Goal: Find specific page/section: Find specific page/section

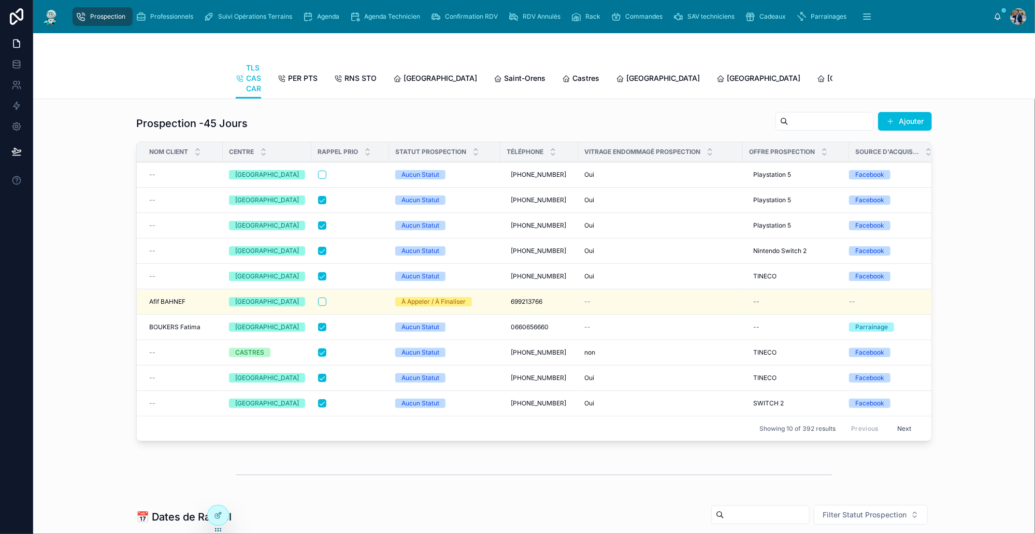
click at [327, 20] on span "Agenda" at bounding box center [328, 16] width 22 height 8
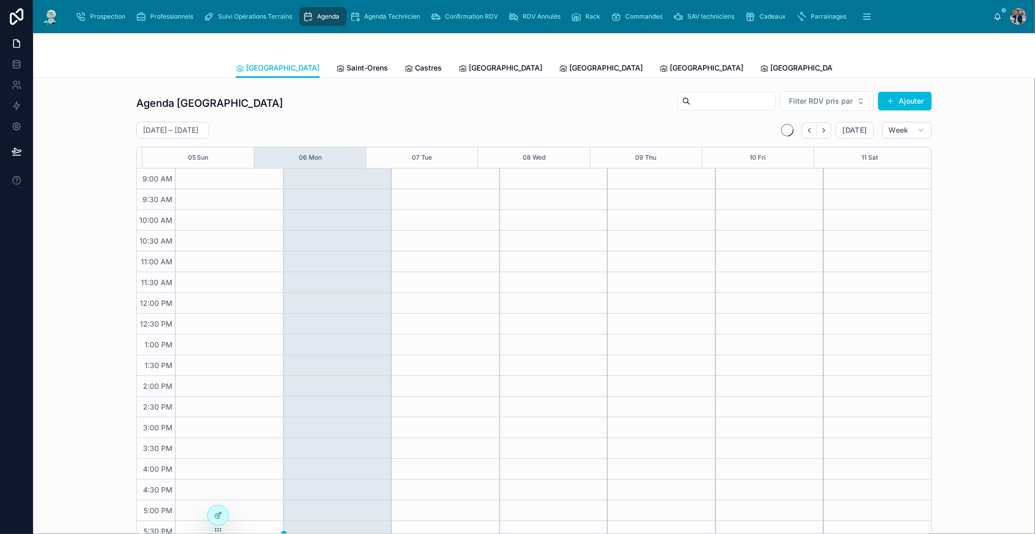
scroll to position [7, 0]
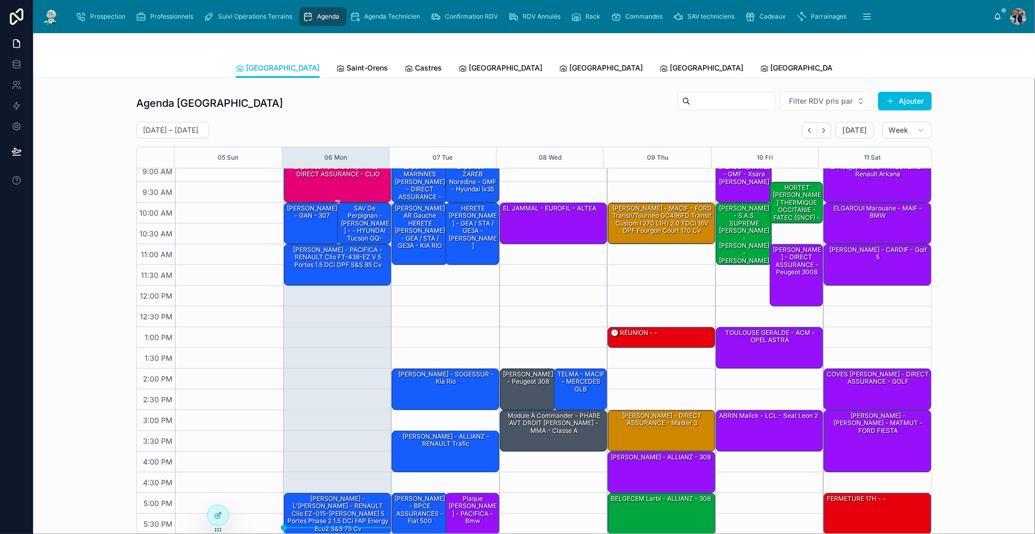
click at [345, 179] on div "Expertise - [PERSON_NAME] - DIRECT ASSURANCE - CLIO" at bounding box center [338, 170] width 105 height 17
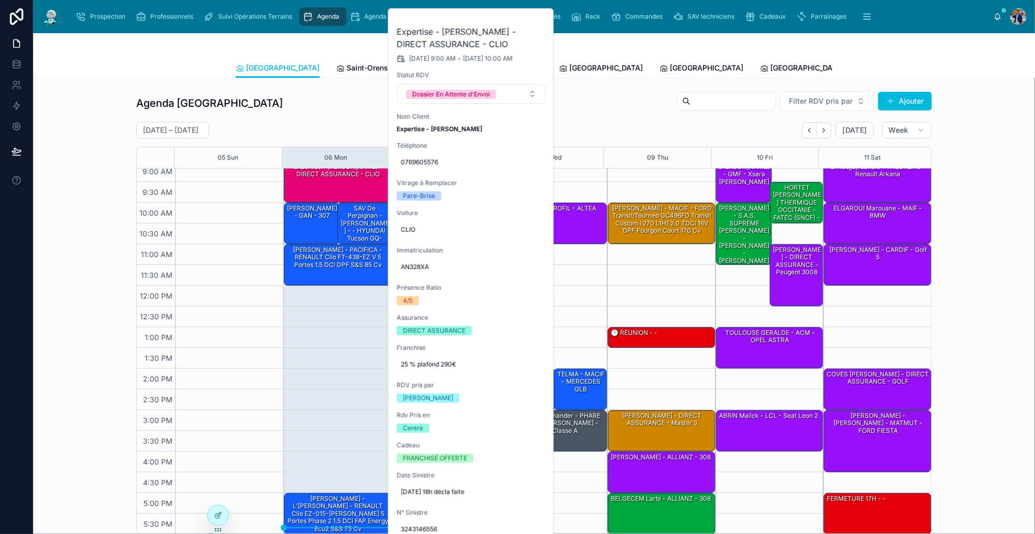
click at [0, 0] on icon at bounding box center [0, 0] width 0 height 0
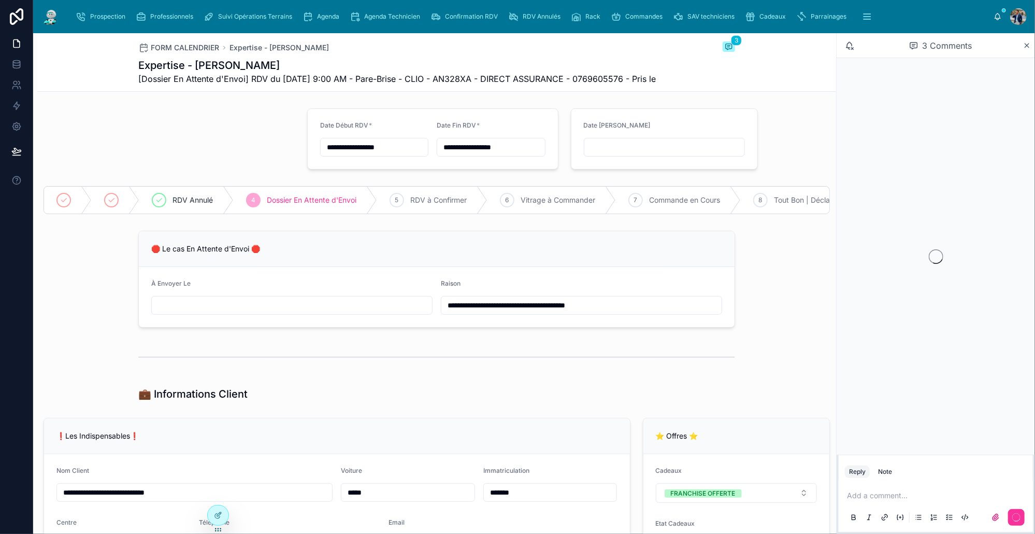
scroll to position [222, 0]
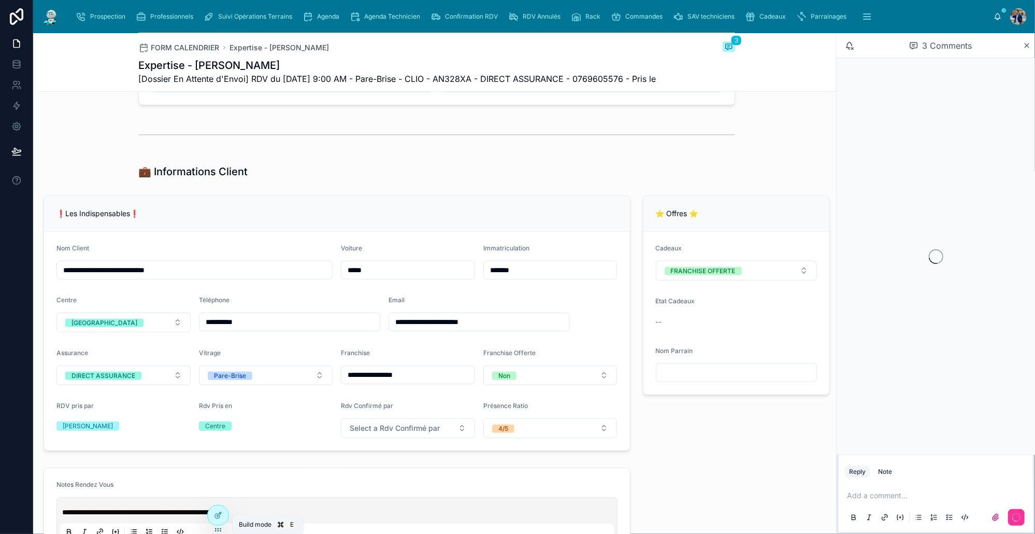
click at [216, 519] on div at bounding box center [218, 515] width 21 height 20
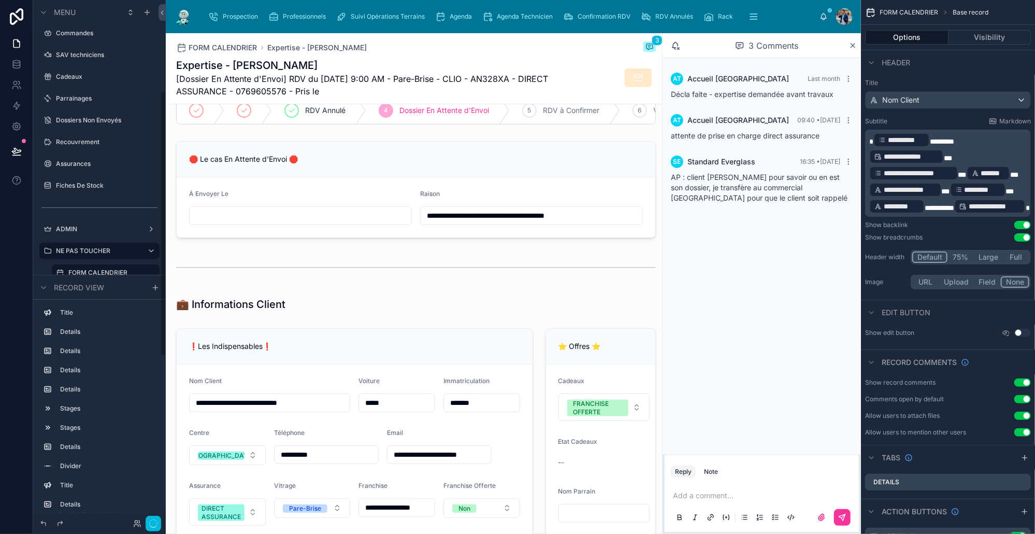
scroll to position [397, 0]
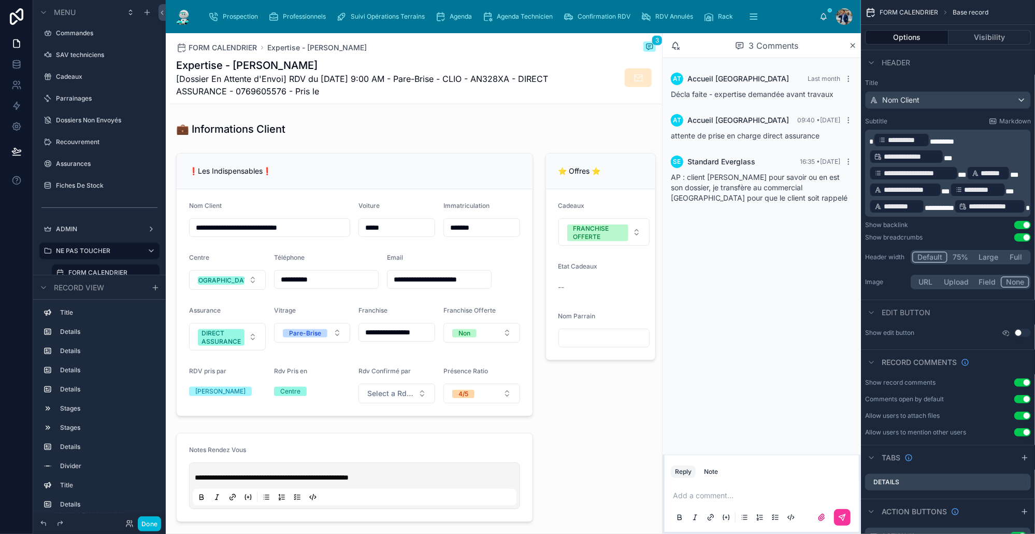
click at [513, 320] on div at bounding box center [354, 284] width 369 height 271
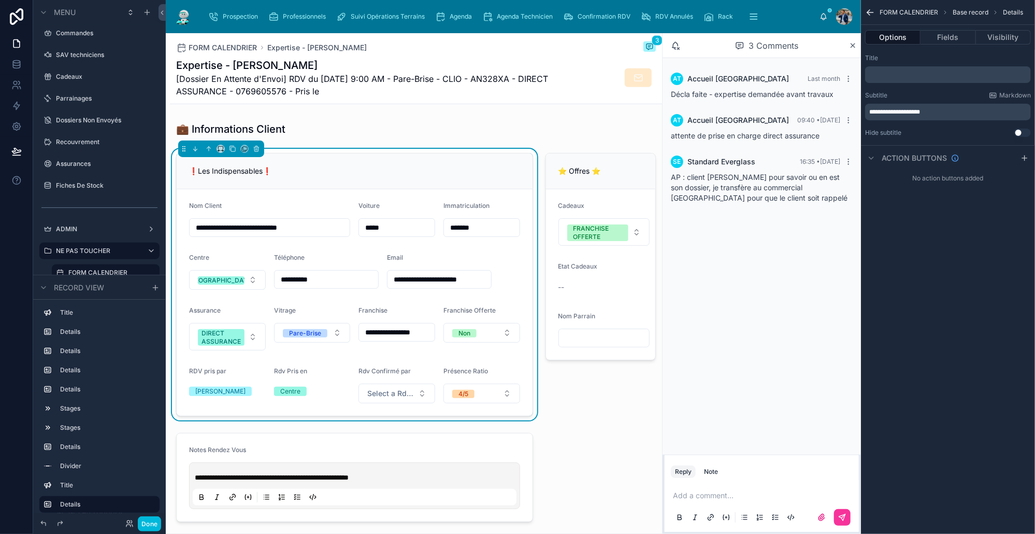
click at [950, 40] on button "Fields" at bounding box center [947, 37] width 55 height 15
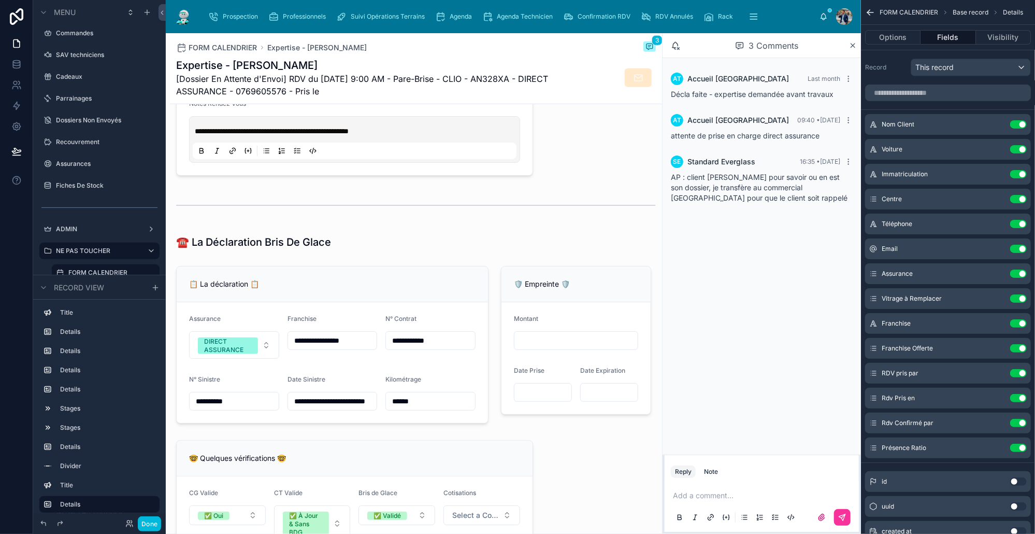
scroll to position [790, 0]
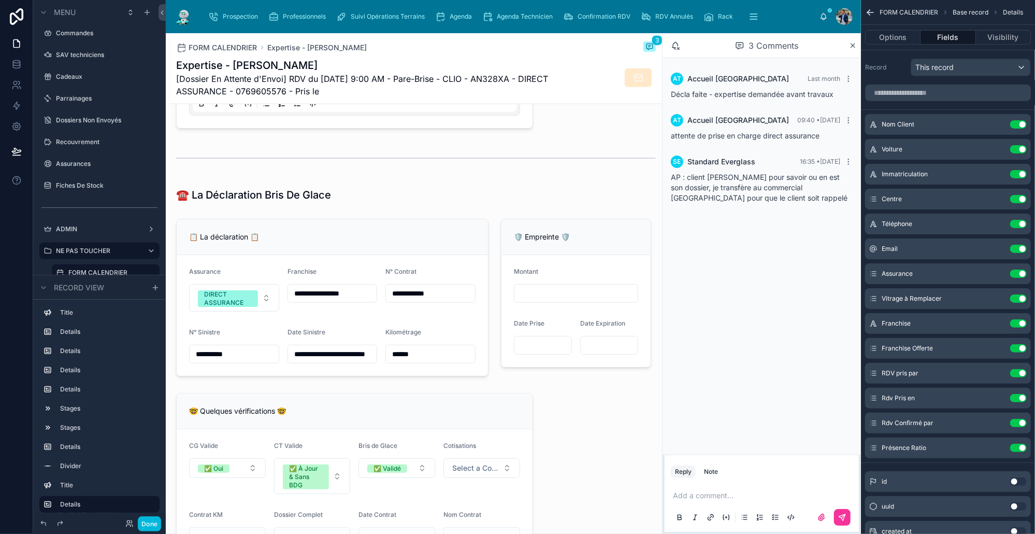
click at [435, 295] on div at bounding box center [332, 297] width 325 height 166
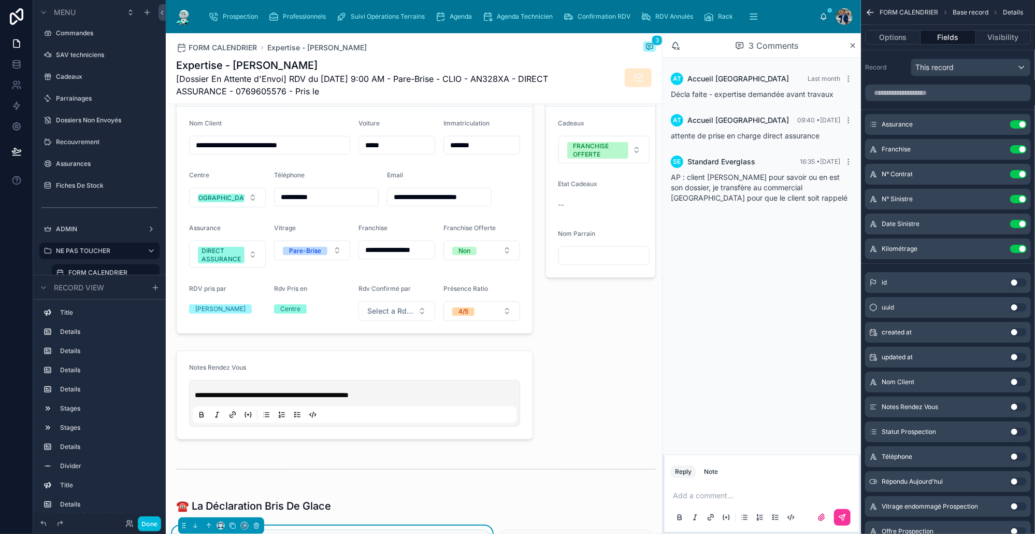
scroll to position [433, 0]
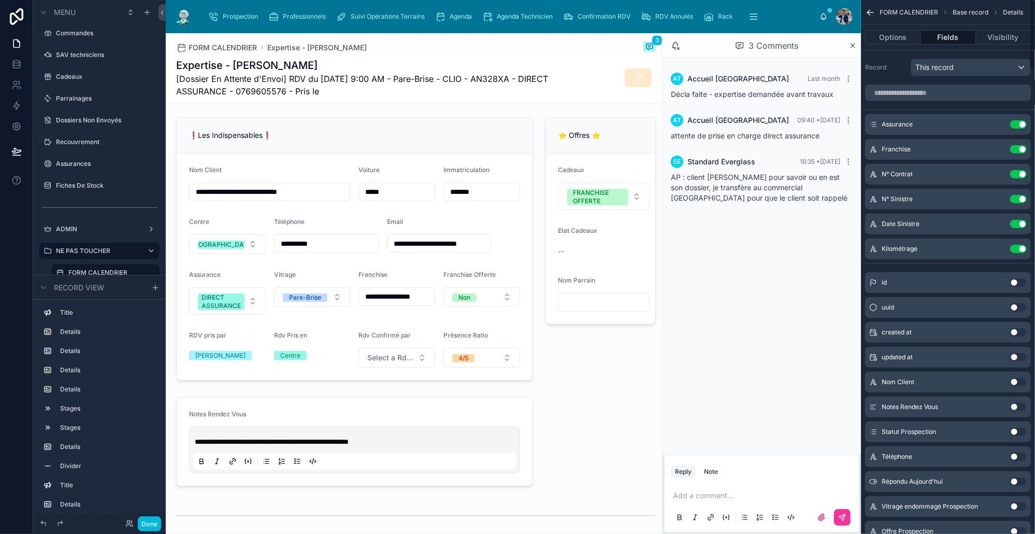
click at [359, 163] on div at bounding box center [354, 248] width 369 height 271
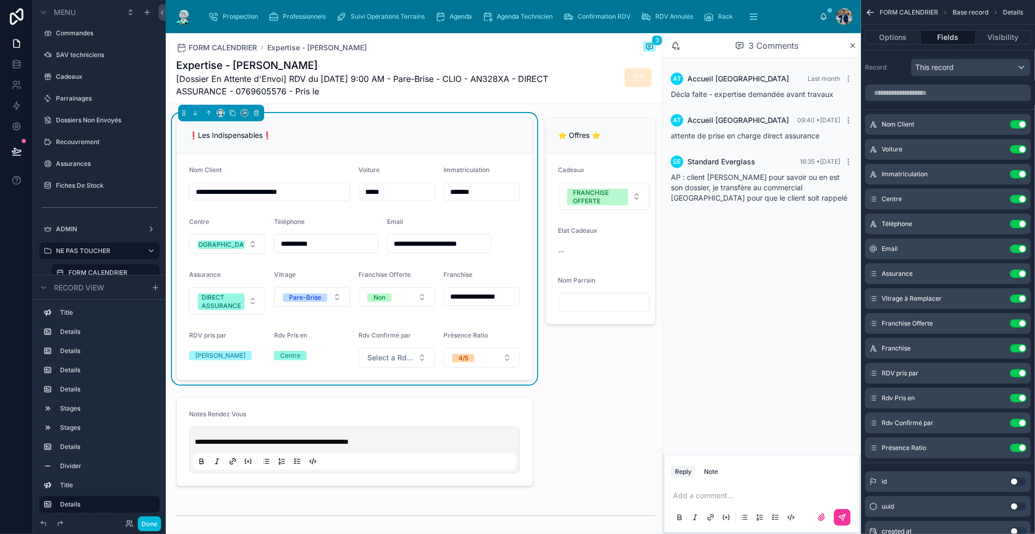
scroll to position [654, 0]
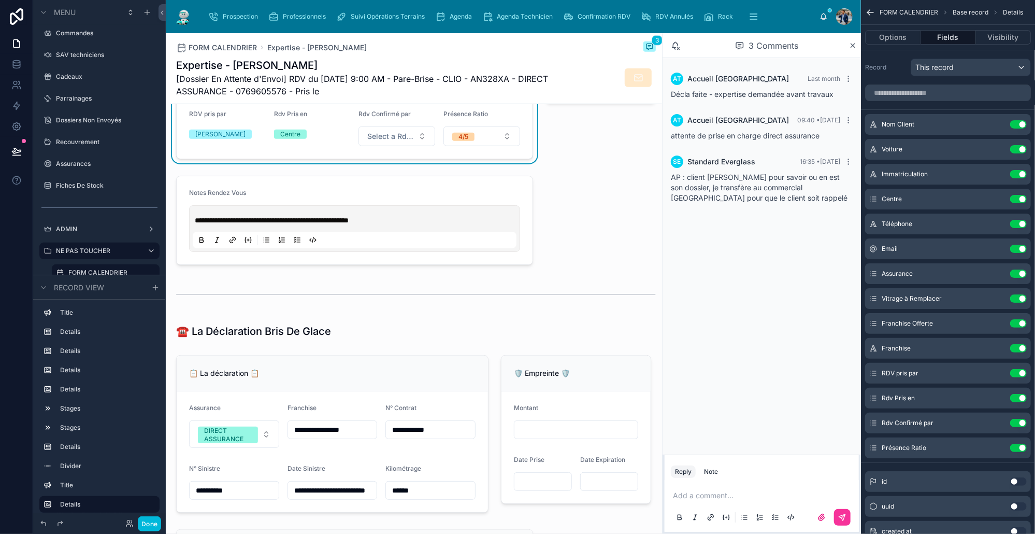
click at [326, 371] on div at bounding box center [332, 434] width 325 height 166
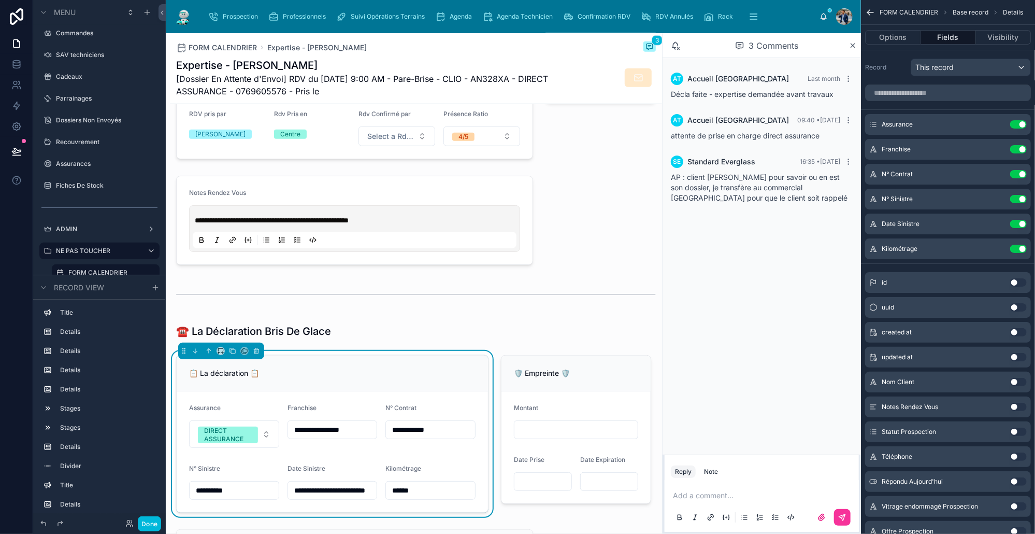
scroll to position [765, 0]
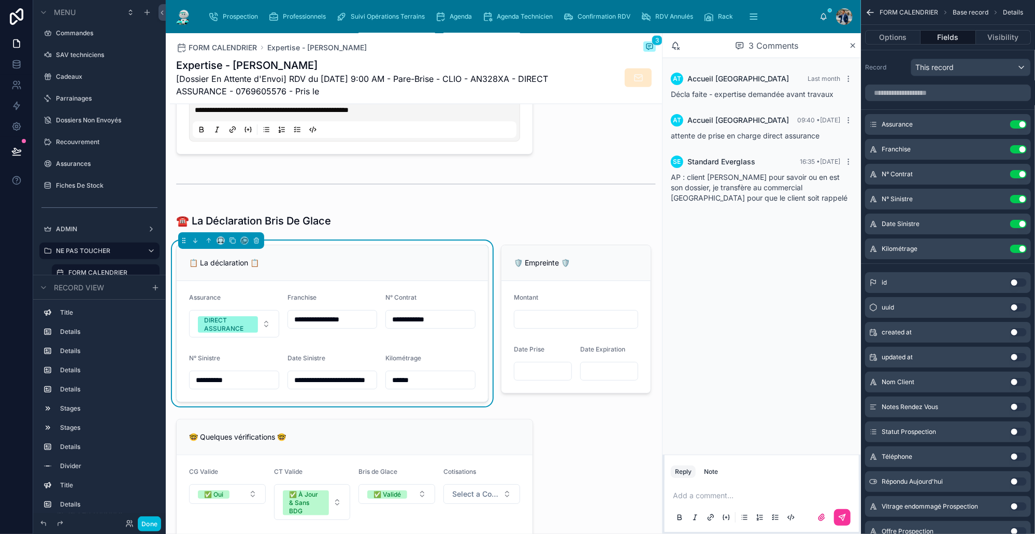
click at [1018, 150] on button "Use setting" at bounding box center [1018, 149] width 17 height 8
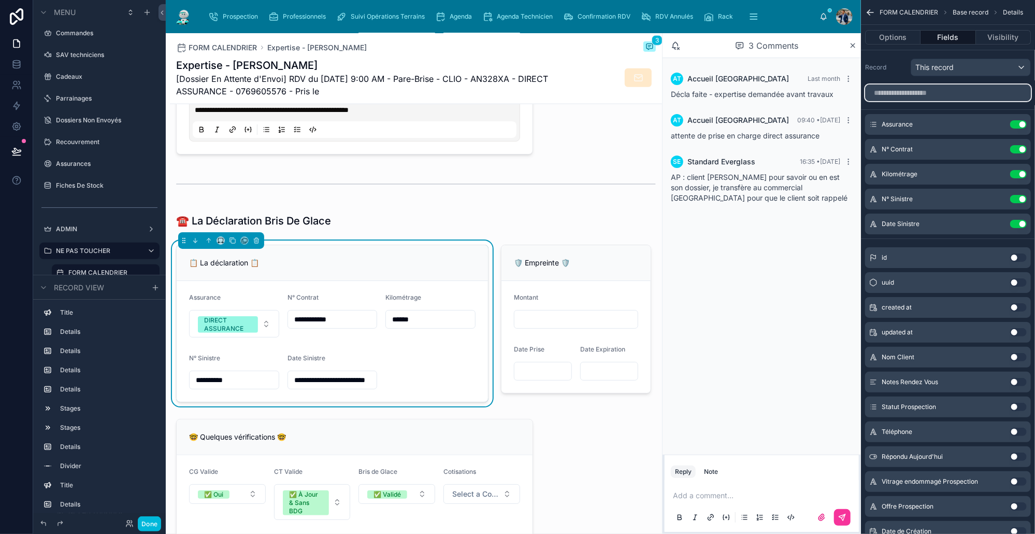
click at [906, 96] on input "scrollable content" at bounding box center [948, 92] width 166 height 17
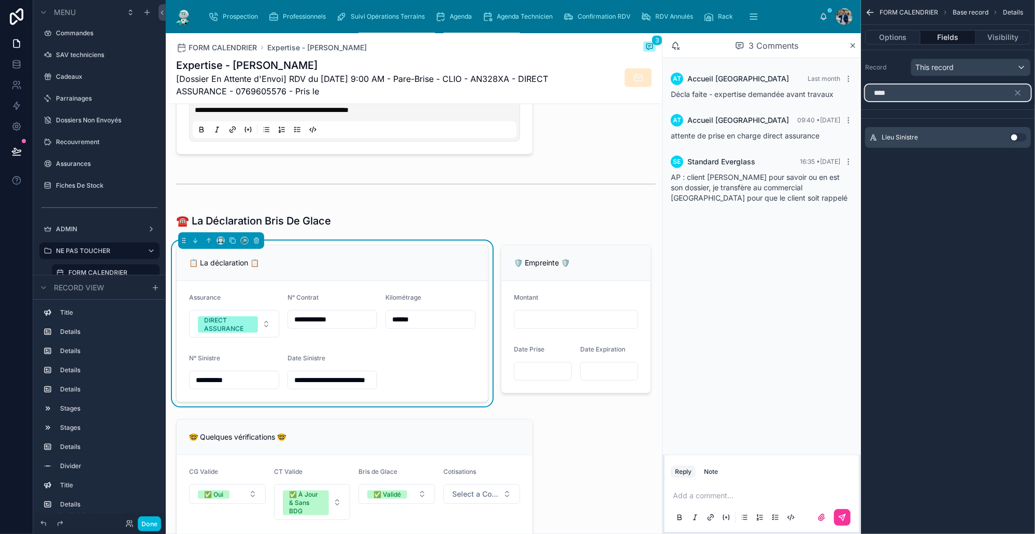
type input "****"
click at [1020, 140] on button "Use setting" at bounding box center [1018, 137] width 17 height 8
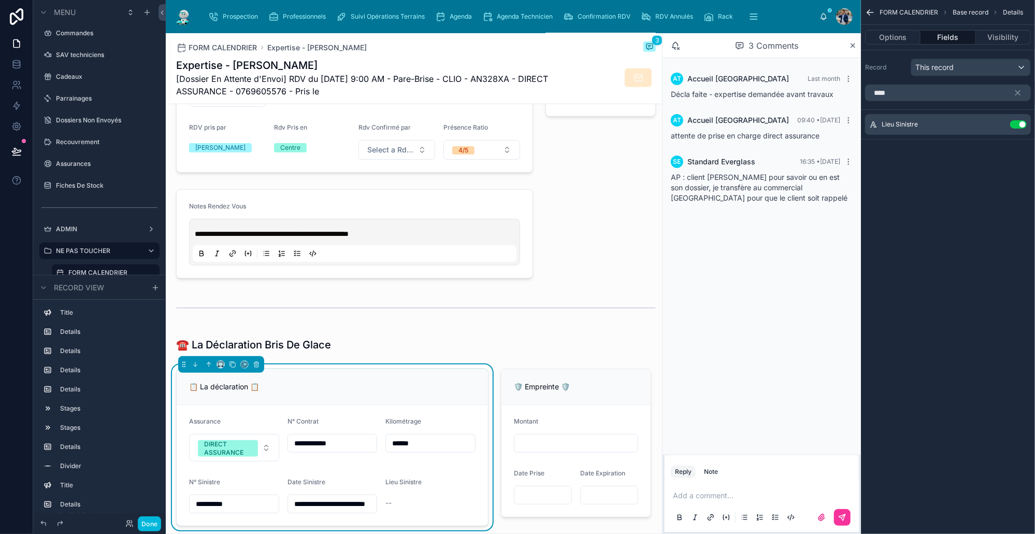
scroll to position [817, 0]
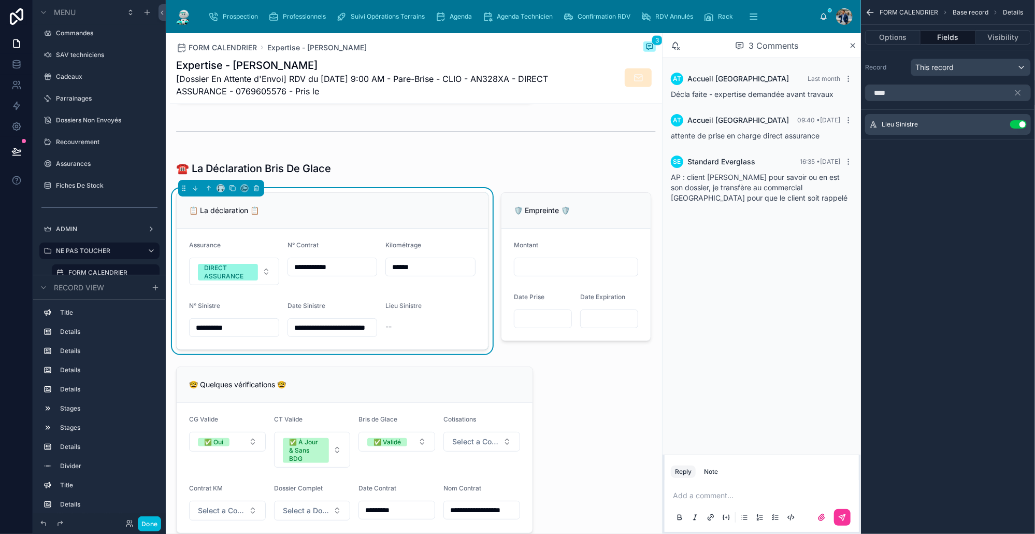
click at [0, 0] on icon "scrollable content" at bounding box center [0, 0] width 0 height 0
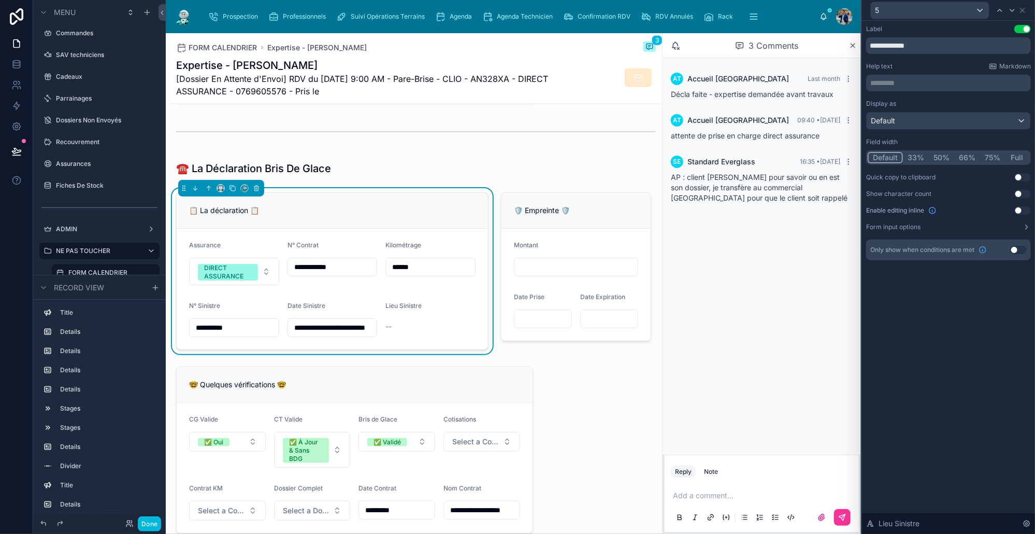
click at [1021, 208] on button "Use setting" at bounding box center [1022, 210] width 17 height 8
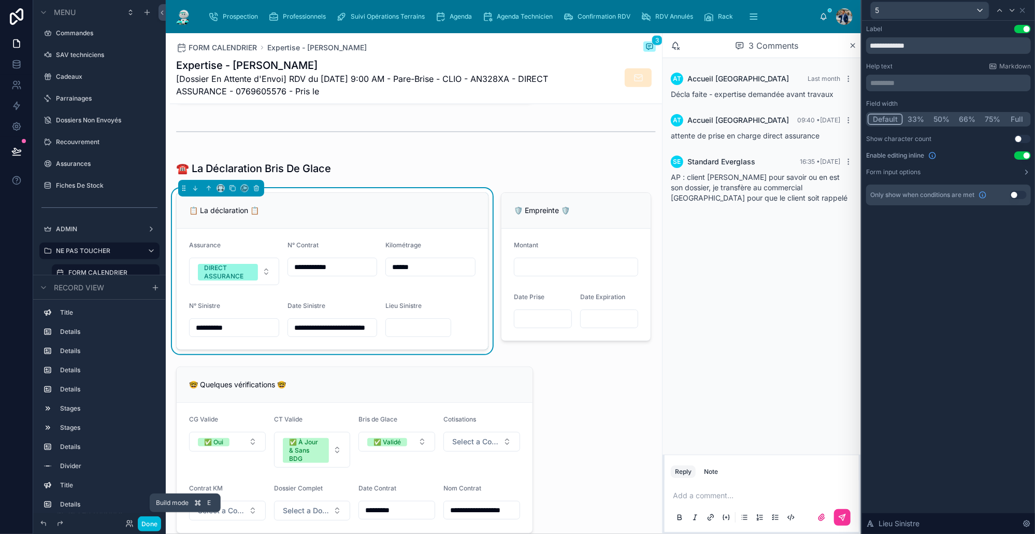
click at [156, 523] on button "Done" at bounding box center [149, 523] width 23 height 15
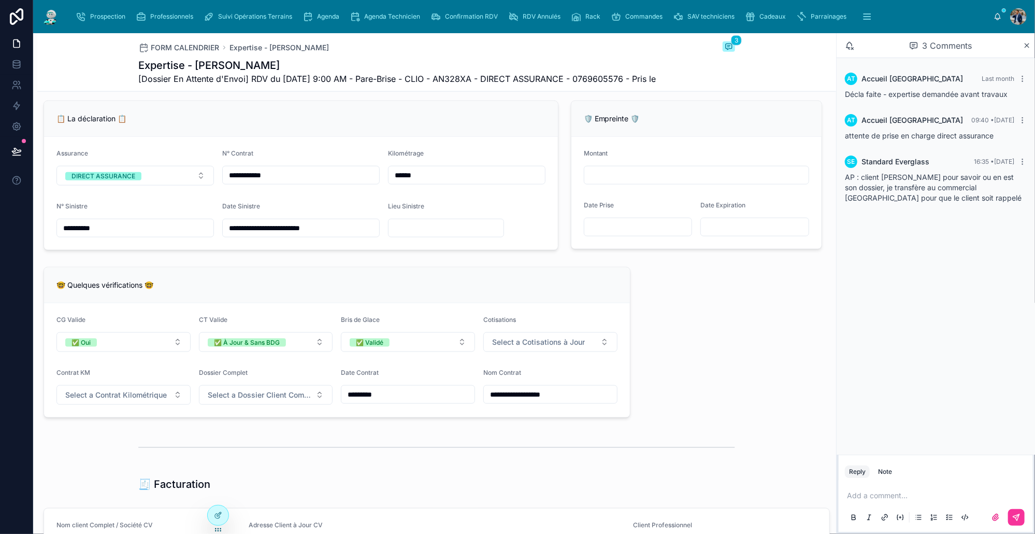
scroll to position [752, 0]
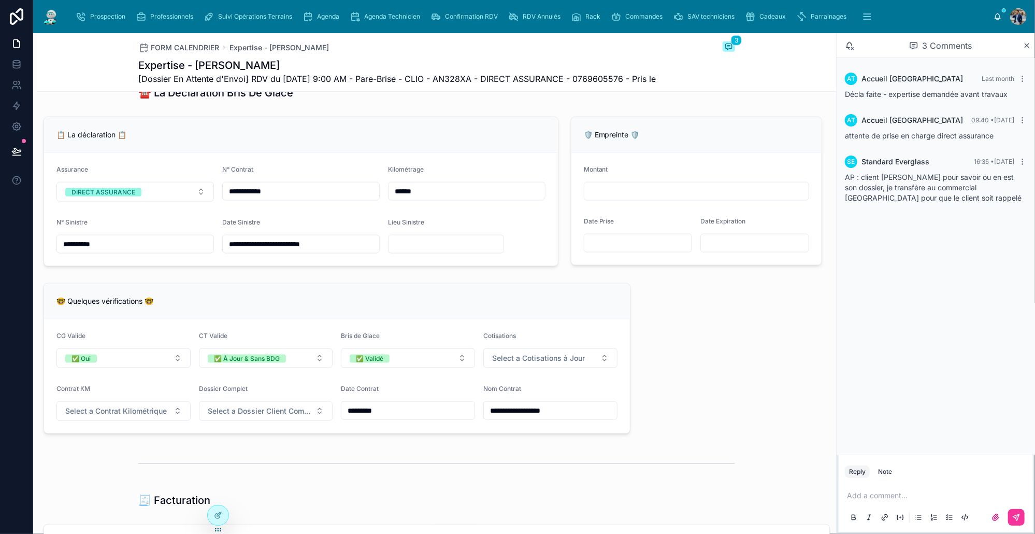
click at [222, 513] on div at bounding box center [218, 515] width 21 height 20
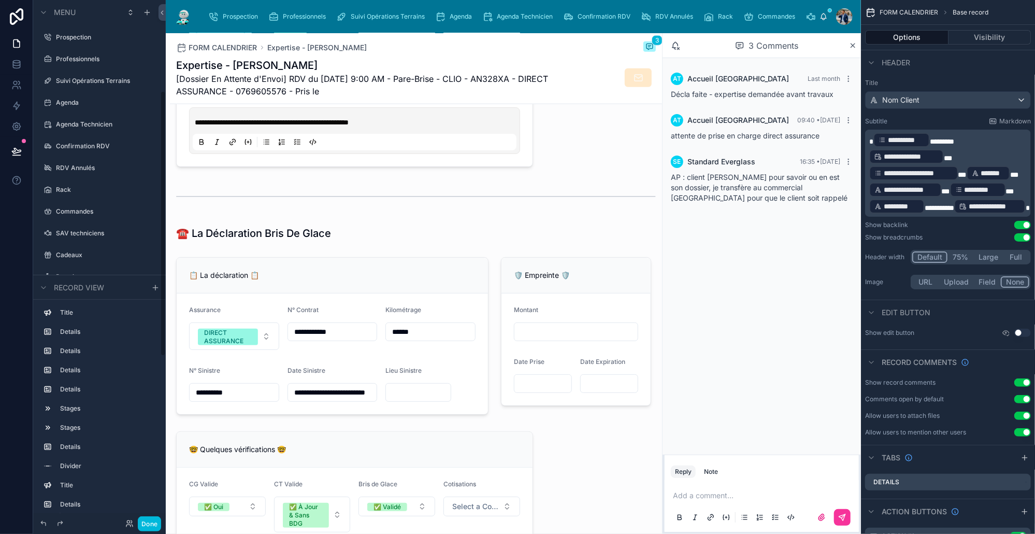
scroll to position [178, 0]
click at [458, 293] on div at bounding box center [332, 336] width 325 height 166
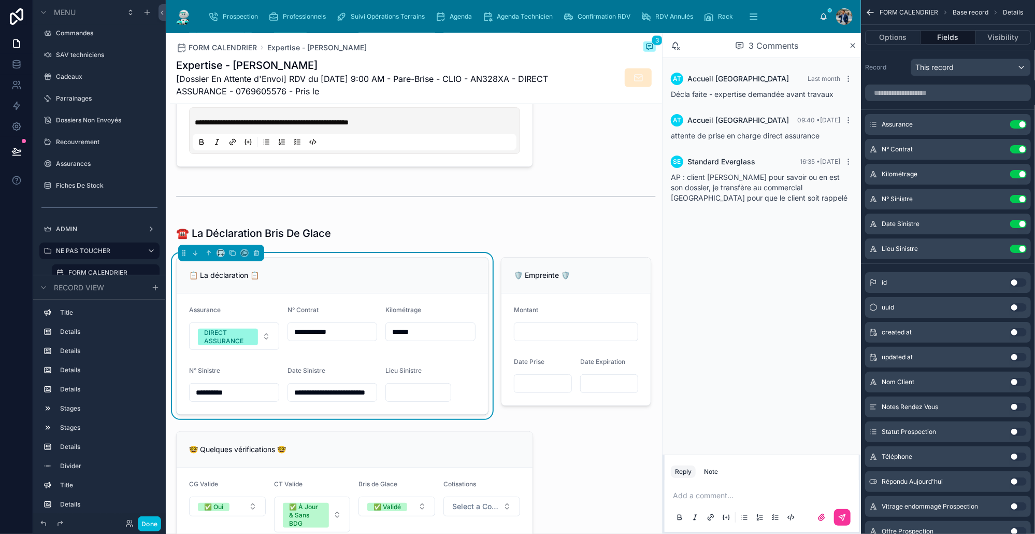
click at [0, 0] on icon "scrollable content" at bounding box center [0, 0] width 0 height 0
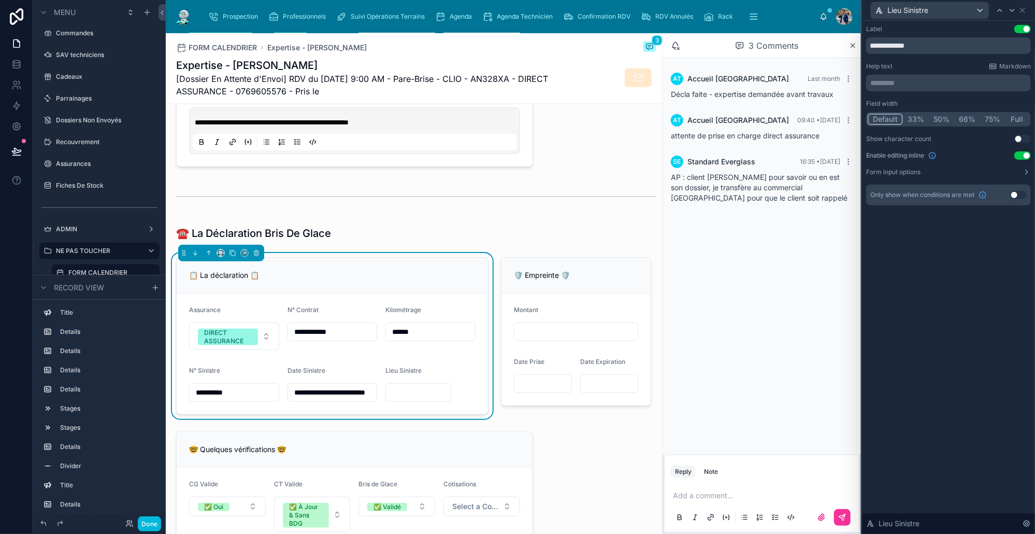
click at [920, 118] on button "33%" at bounding box center [916, 118] width 26 height 11
click at [141, 524] on button "Done" at bounding box center [149, 523] width 23 height 15
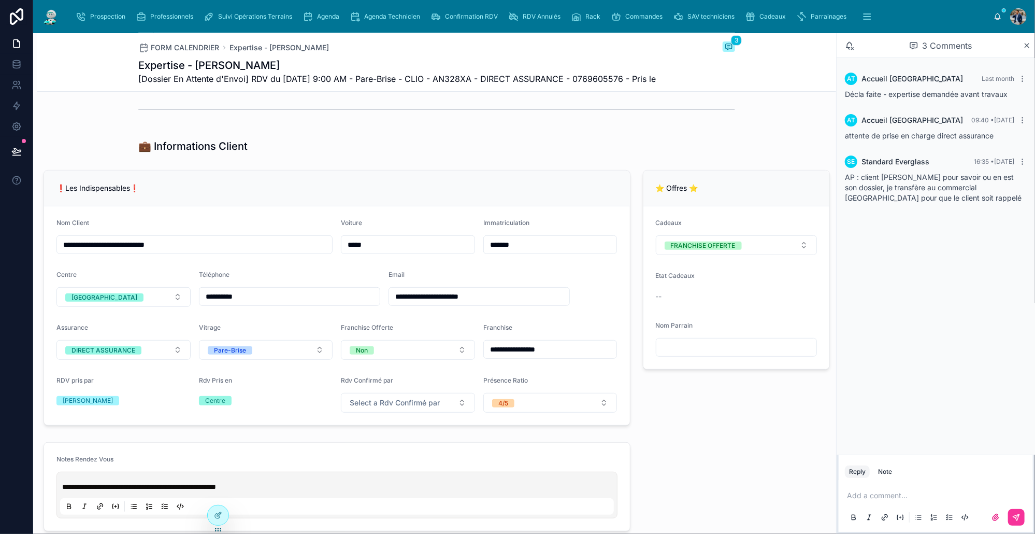
scroll to position [0, 0]
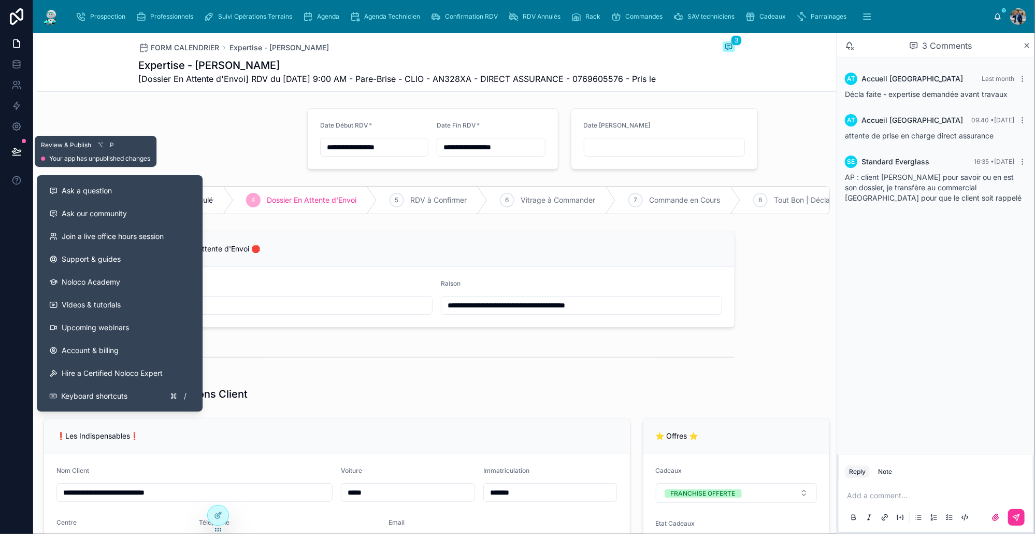
click at [17, 156] on button at bounding box center [16, 151] width 23 height 29
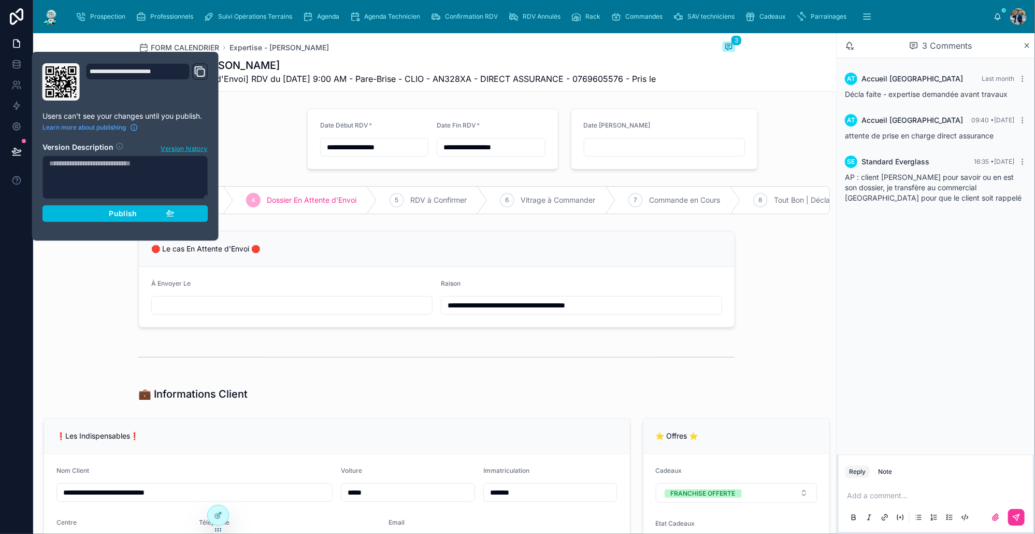
click at [106, 209] on div "Publish" at bounding box center [125, 213] width 98 height 9
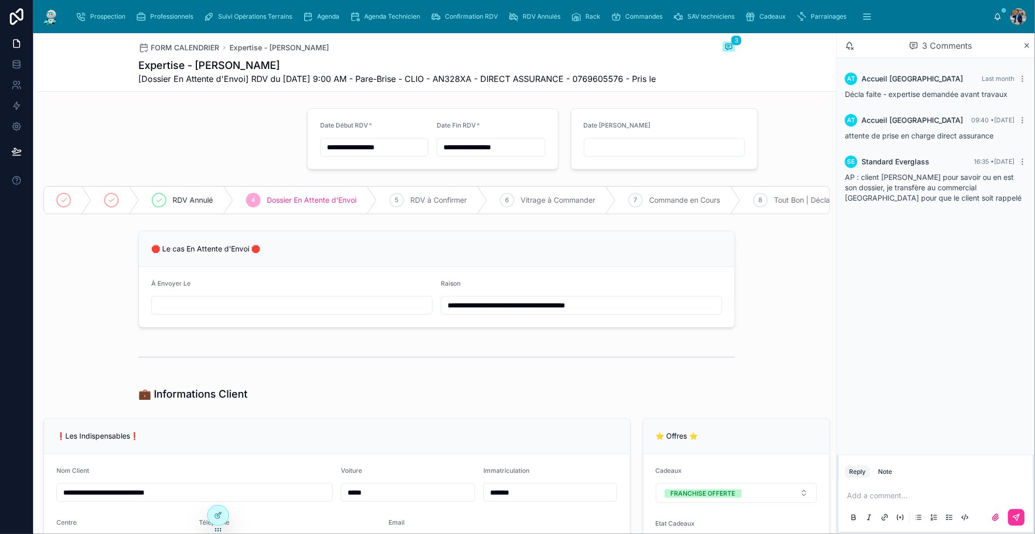
click at [246, 174] on div at bounding box center [169, 138] width 264 height 69
click at [770, 16] on span "Cadeaux" at bounding box center [772, 16] width 26 height 8
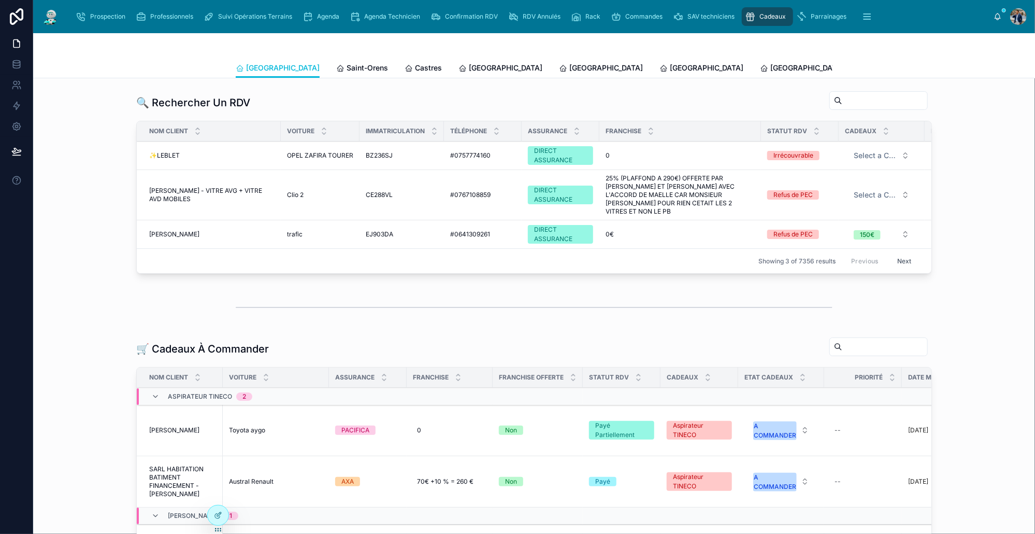
click at [180, 430] on span "[PERSON_NAME]" at bounding box center [174, 430] width 50 height 8
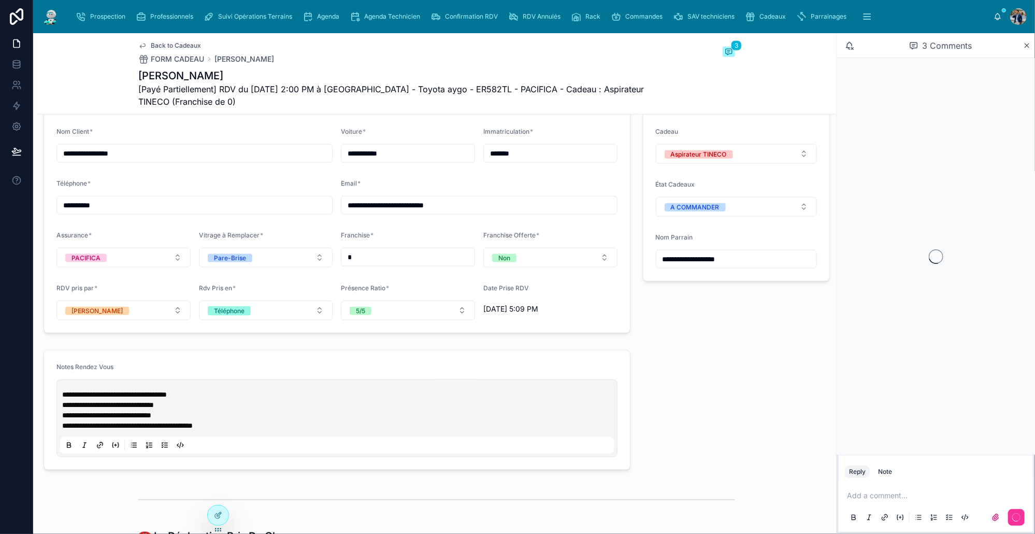
scroll to position [1077, 0]
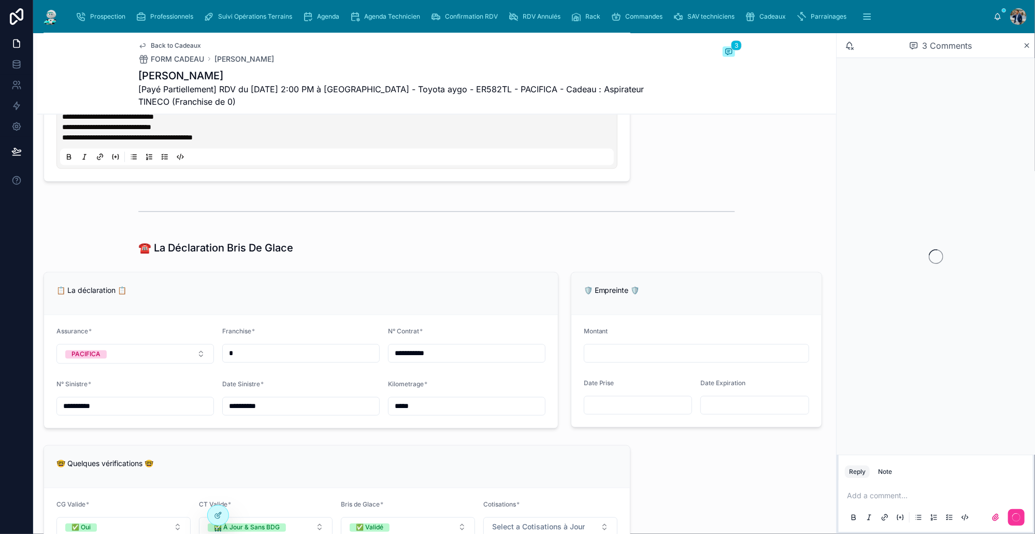
click at [215, 510] on div at bounding box center [218, 515] width 21 height 20
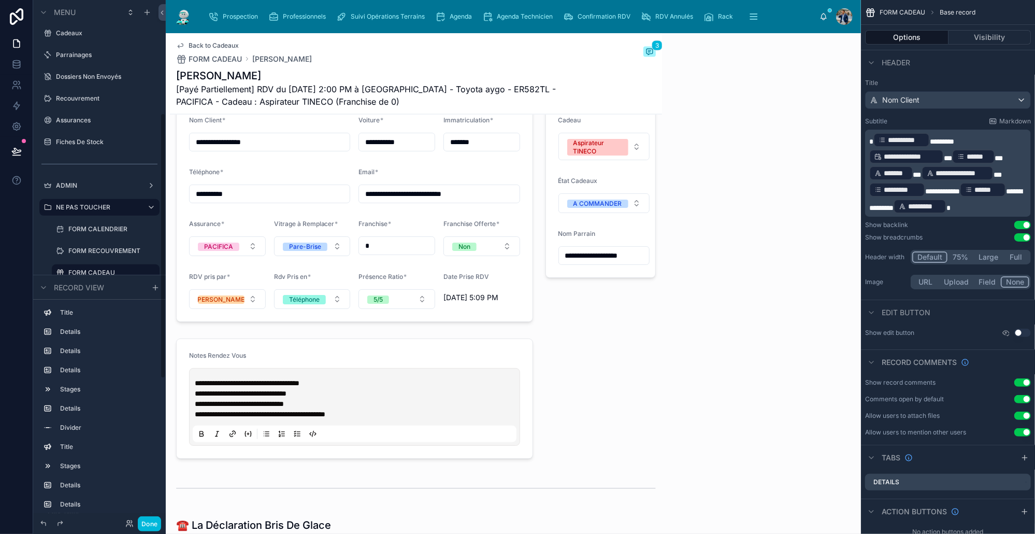
scroll to position [1459, 0]
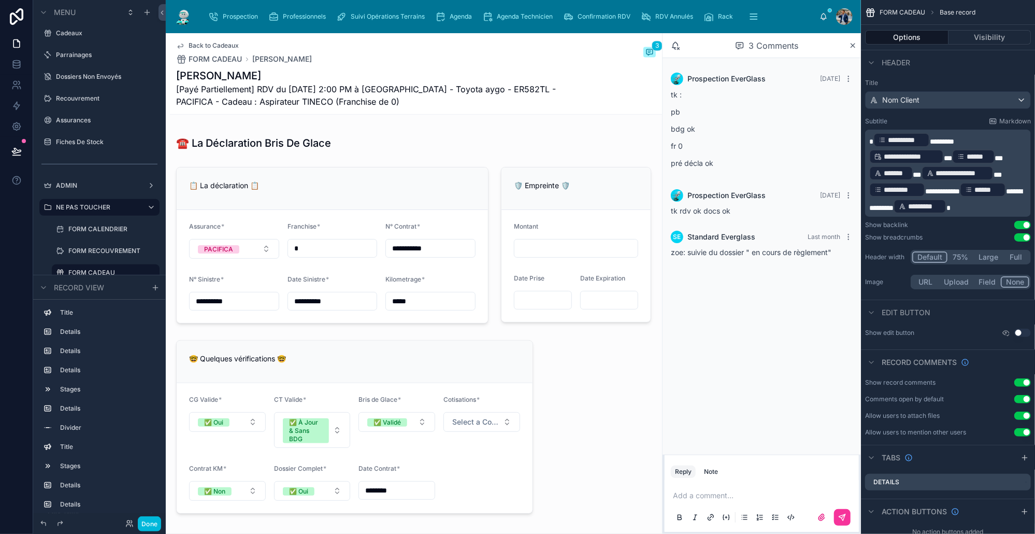
click at [351, 211] on div at bounding box center [332, 245] width 325 height 165
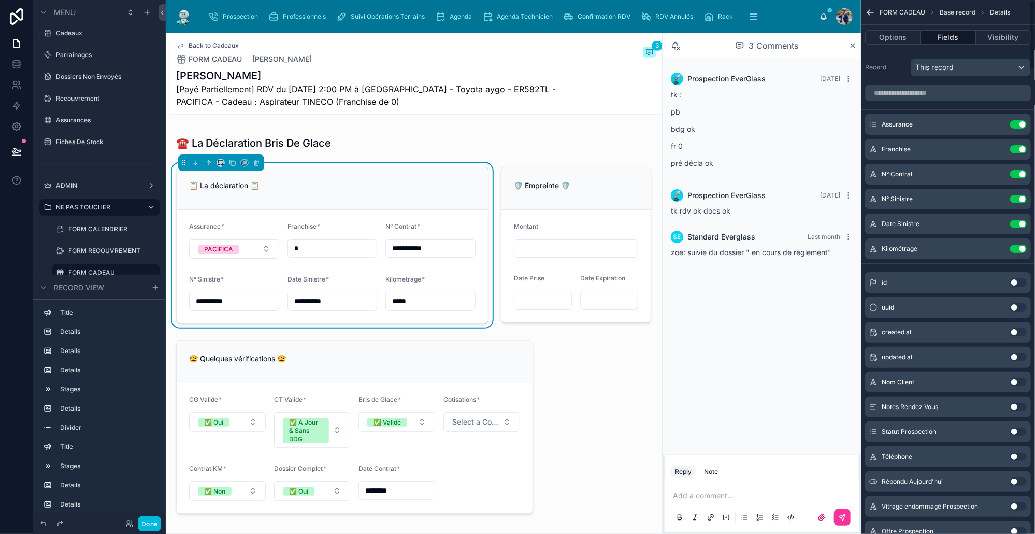
click at [1014, 147] on button "Use setting" at bounding box center [1018, 149] width 17 height 8
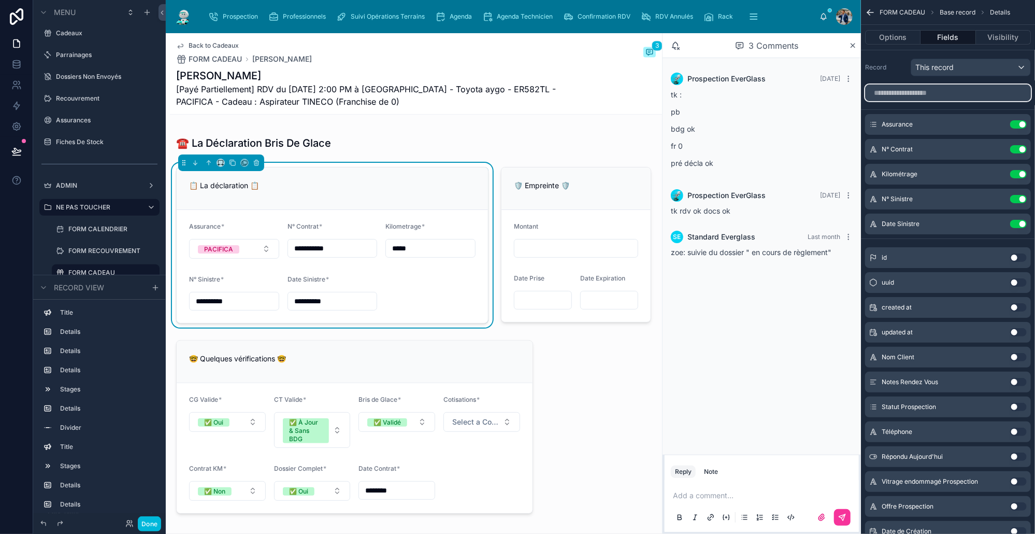
click at [940, 86] on input "scrollable content" at bounding box center [948, 92] width 166 height 17
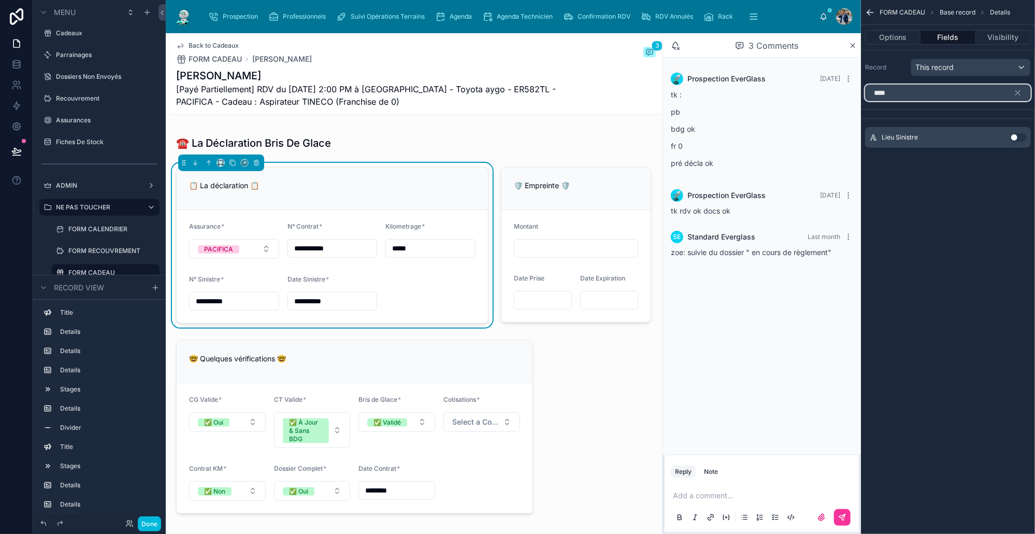
type input "****"
click at [1018, 136] on button "Use setting" at bounding box center [1018, 137] width 17 height 8
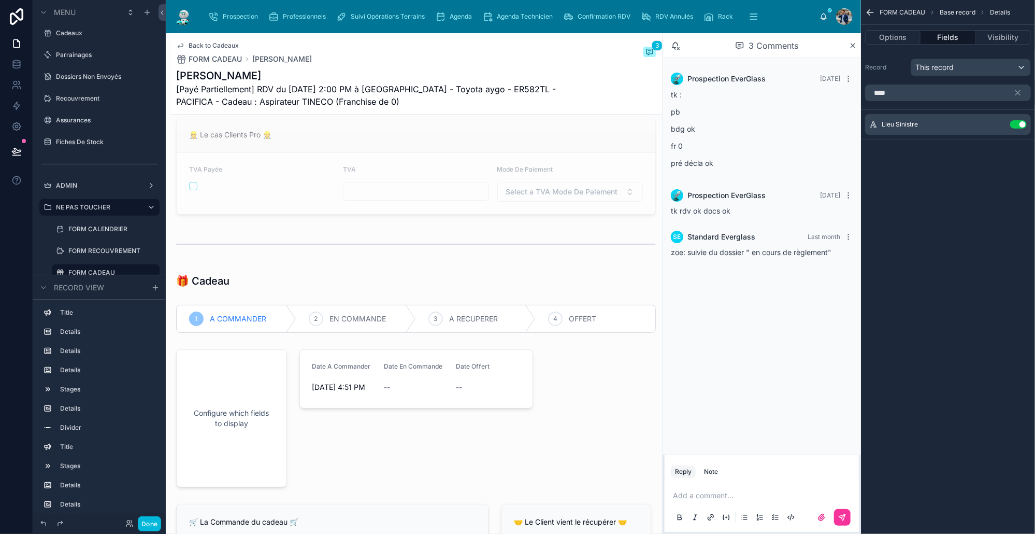
scroll to position [225, 0]
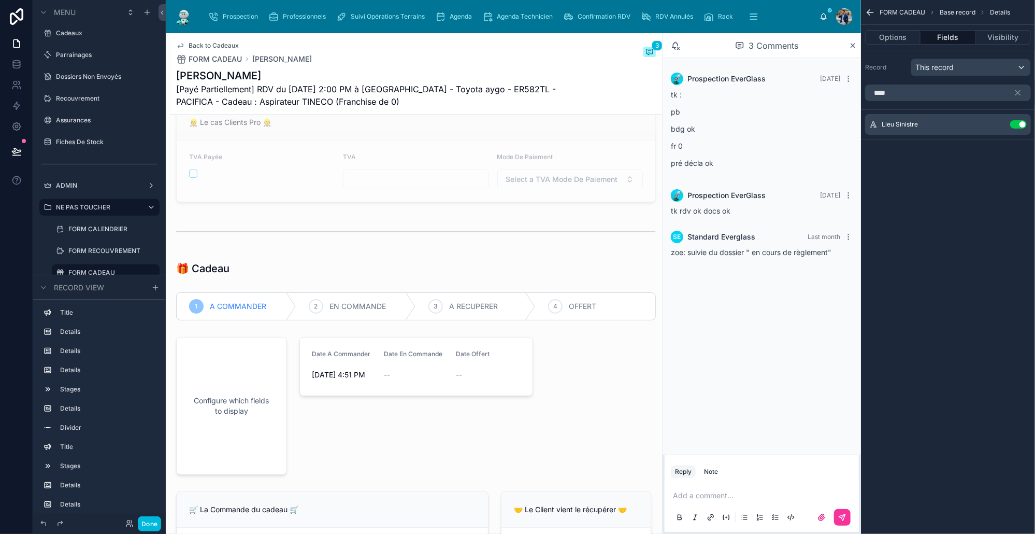
click at [0, 0] on icon "scrollable content" at bounding box center [0, 0] width 0 height 0
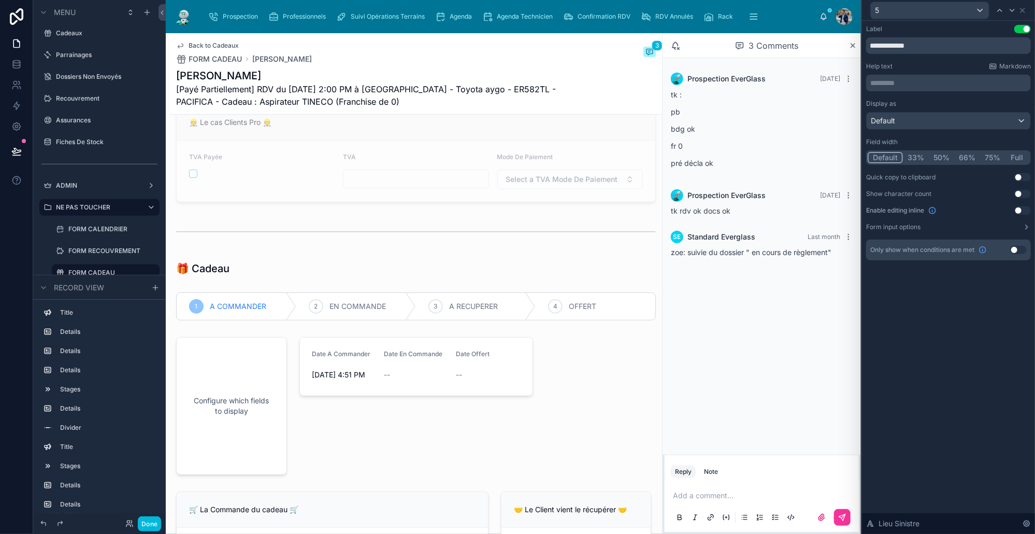
click at [1019, 211] on button "Use setting" at bounding box center [1022, 210] width 17 height 8
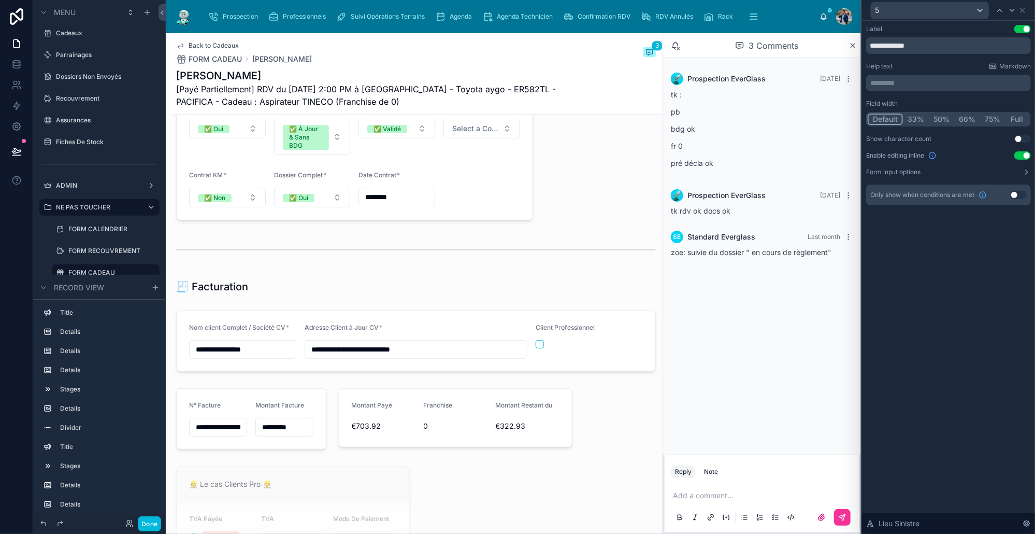
scroll to position [1481, 0]
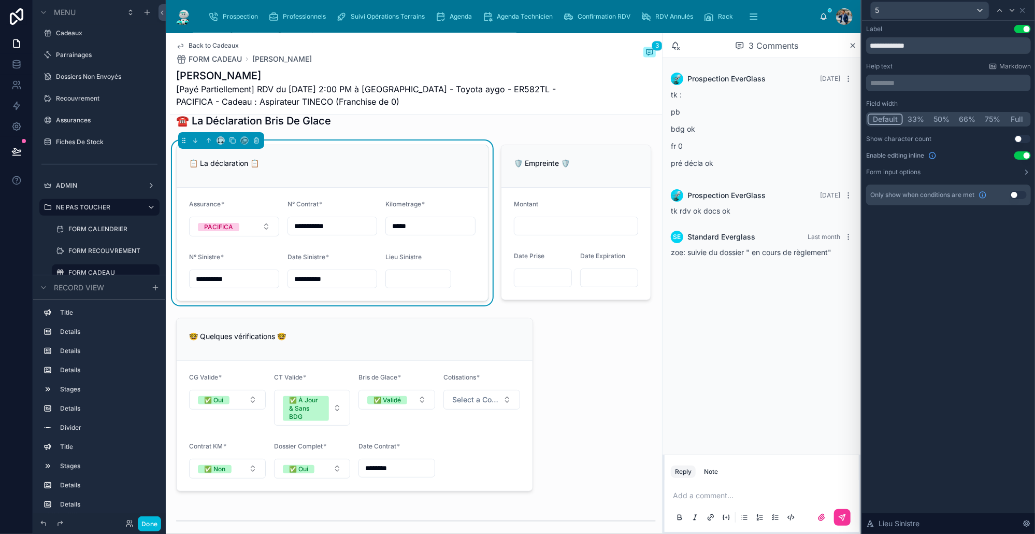
click at [917, 119] on button "33%" at bounding box center [916, 118] width 26 height 11
click at [153, 518] on button "Done" at bounding box center [149, 523] width 23 height 15
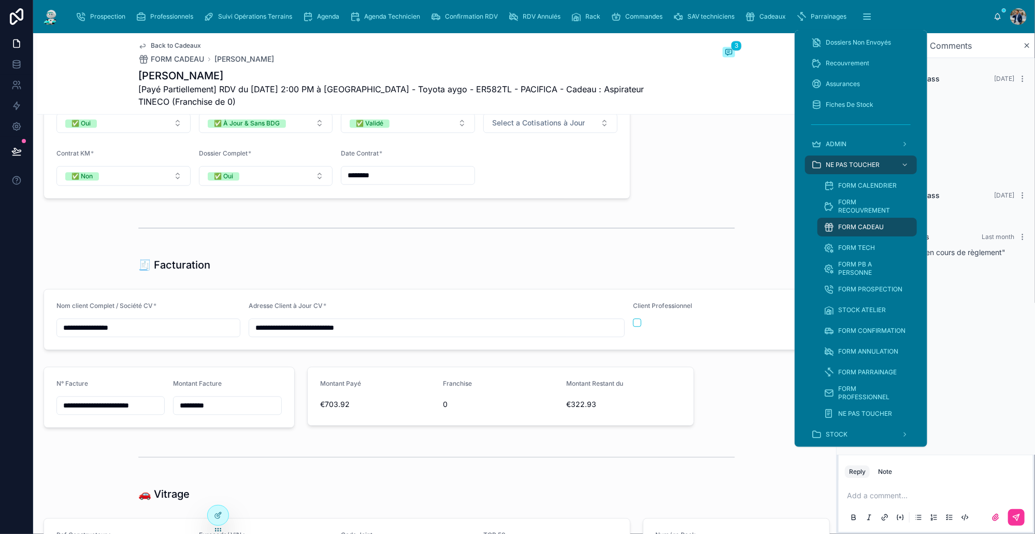
click at [854, 66] on span "Recouvrement" at bounding box center [848, 63] width 44 height 8
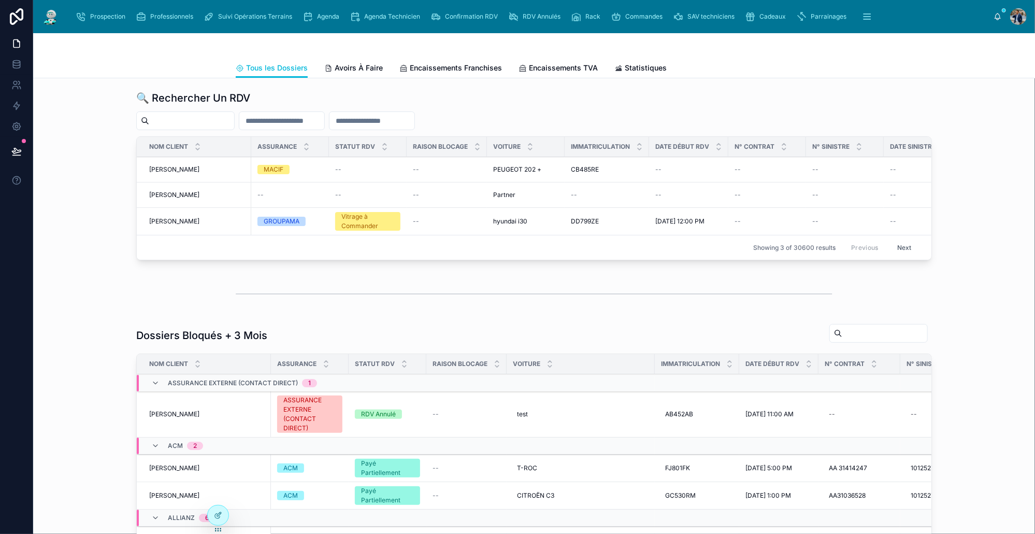
click at [183, 168] on span "[PERSON_NAME]" at bounding box center [174, 169] width 50 height 8
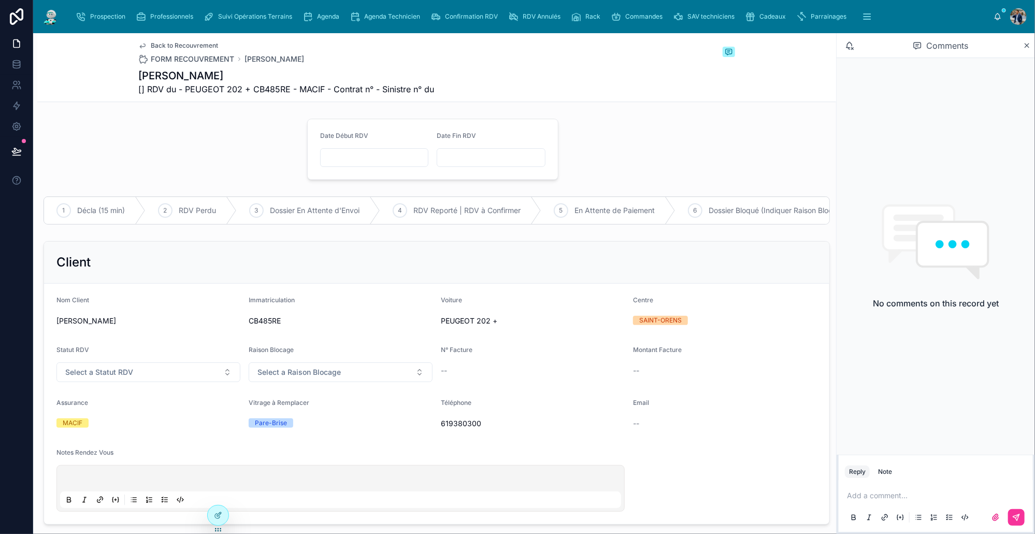
click at [330, 19] on span "Agenda" at bounding box center [328, 16] width 22 height 8
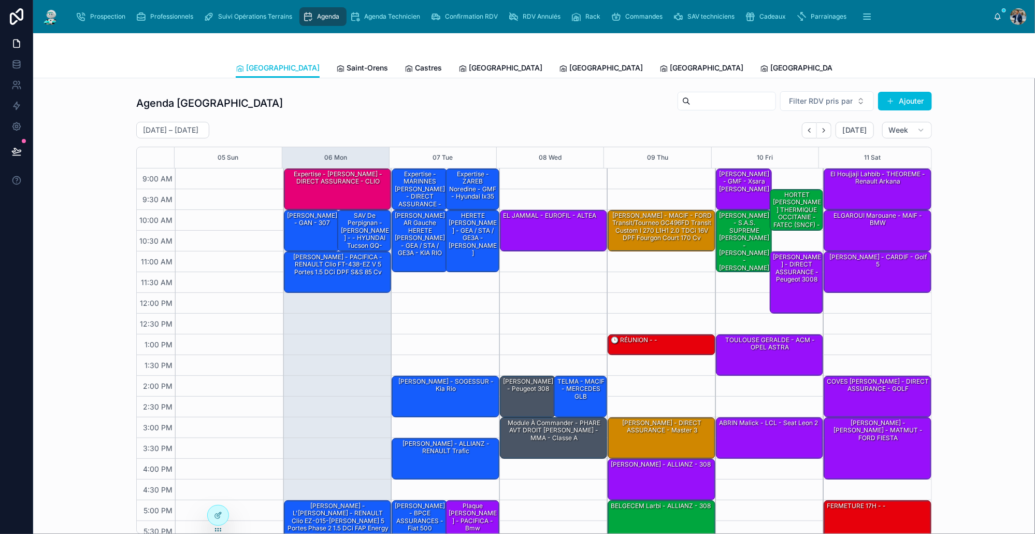
scroll to position [7, 0]
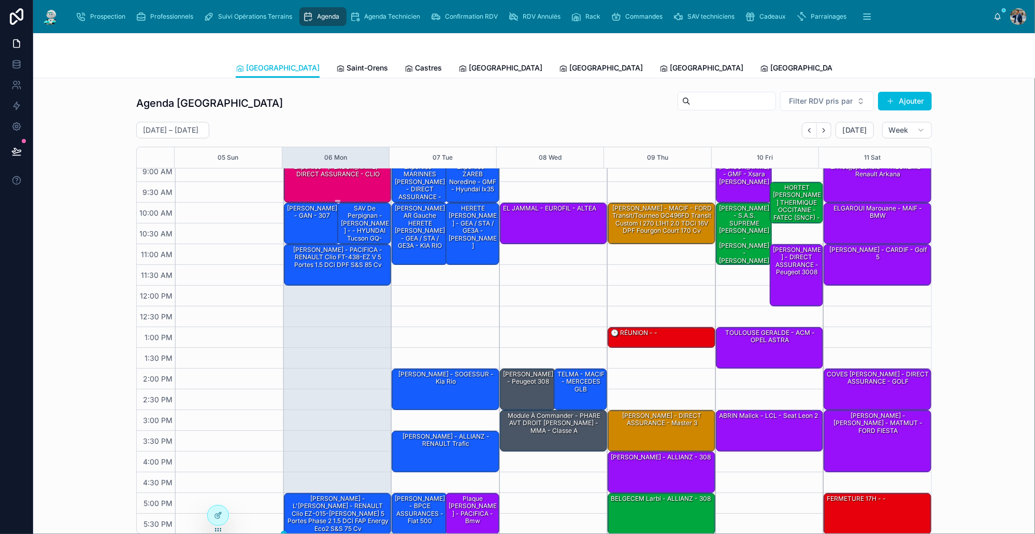
click at [342, 179] on div "Expertise - [PERSON_NAME] - DIRECT ASSURANCE - CLIO" at bounding box center [338, 170] width 105 height 17
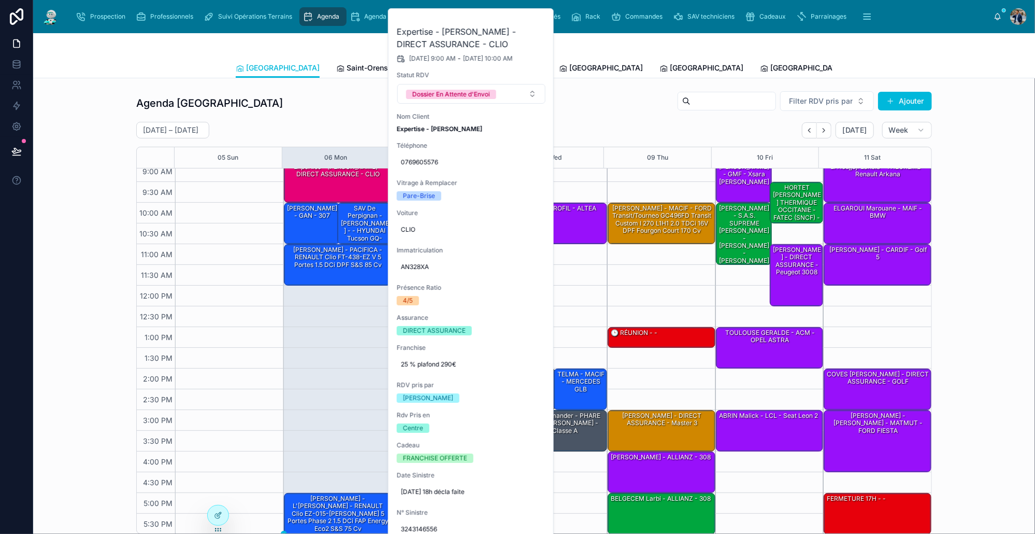
click at [0, 0] on button at bounding box center [0, 0] width 0 height 0
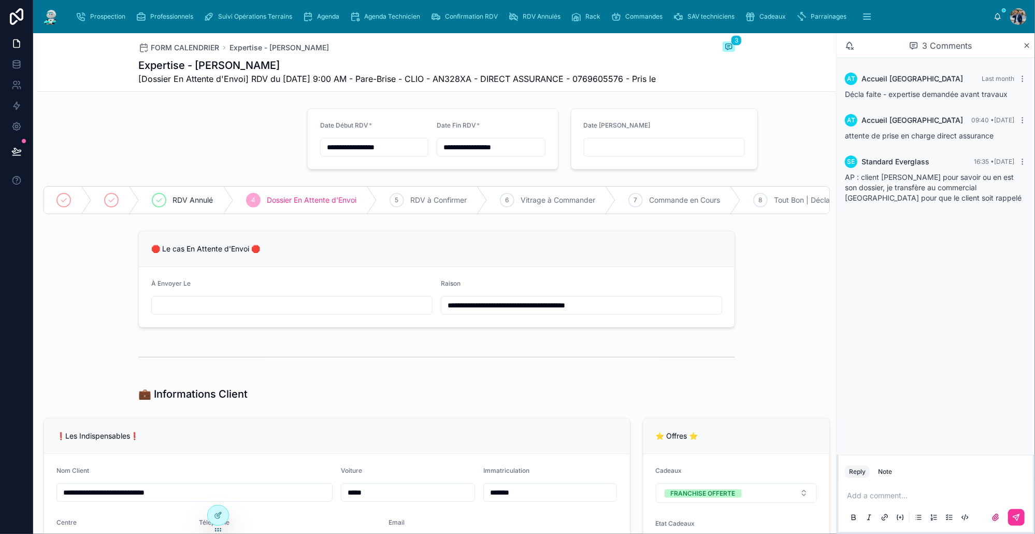
scroll to position [287, 0]
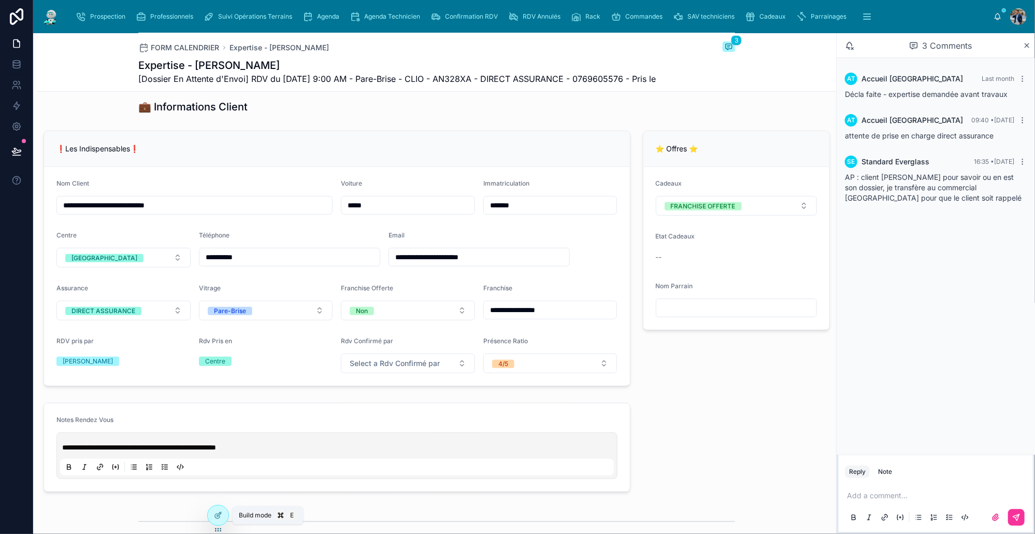
click at [224, 514] on div at bounding box center [218, 515] width 21 height 20
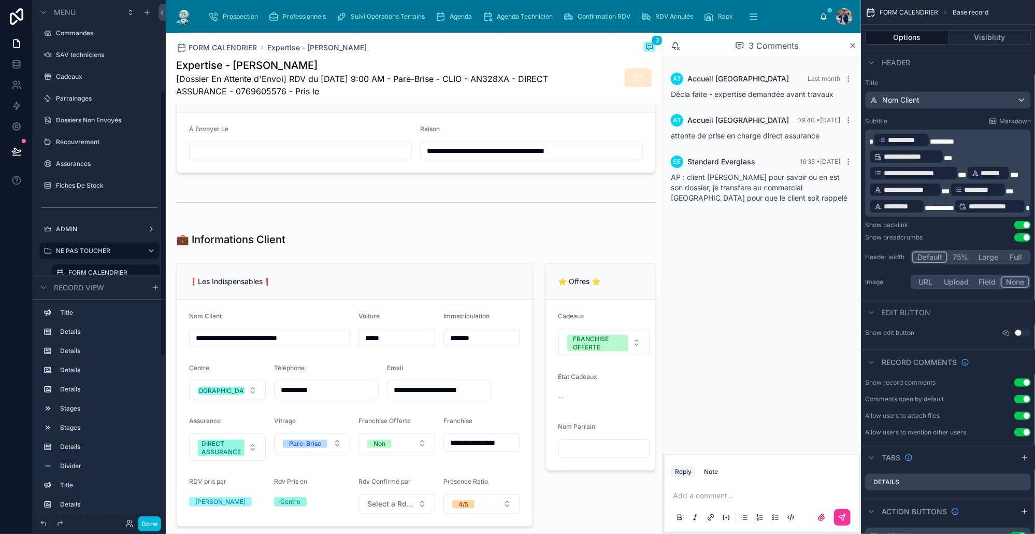
scroll to position [358, 0]
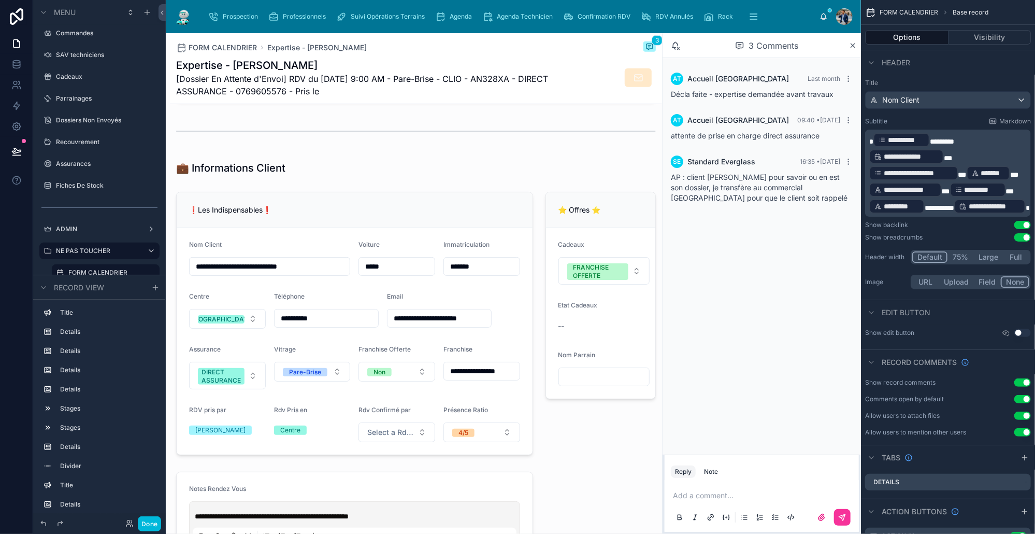
click at [505, 338] on div at bounding box center [354, 323] width 369 height 271
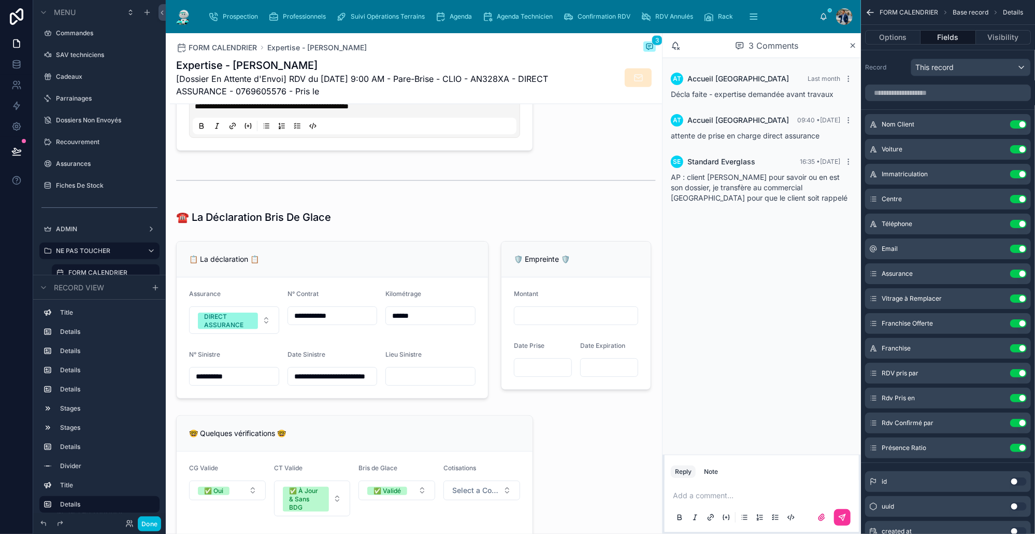
scroll to position [915, 0]
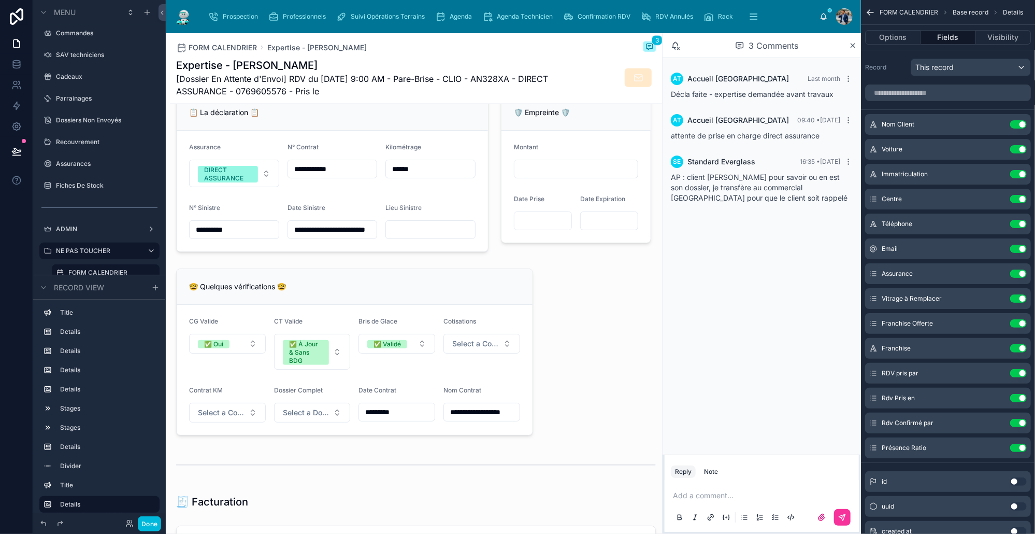
click at [469, 318] on div at bounding box center [354, 351] width 369 height 175
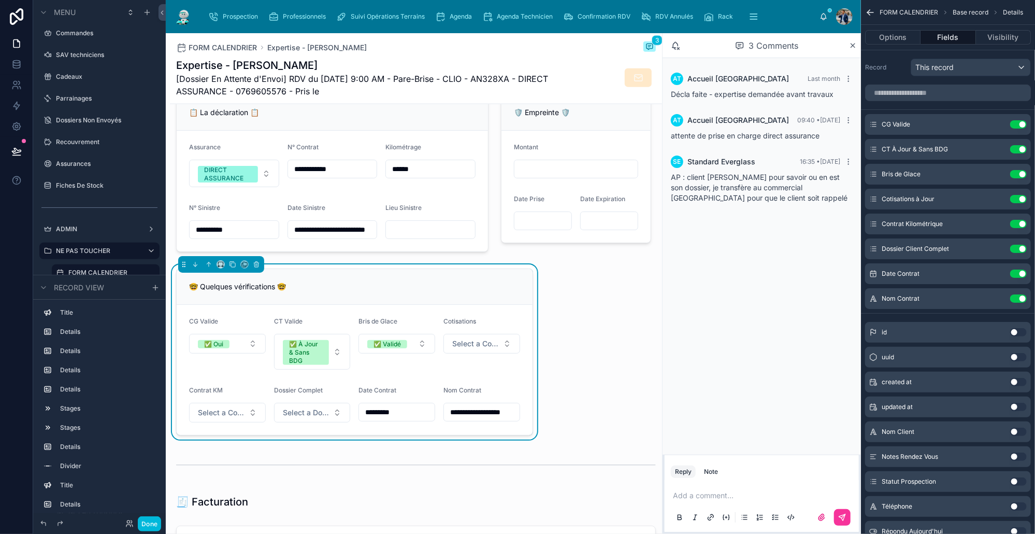
click at [206, 343] on div "✅ Oui" at bounding box center [213, 344] width 19 height 8
click at [296, 342] on div "✅ À Jour & Sans BDG" at bounding box center [306, 352] width 34 height 25
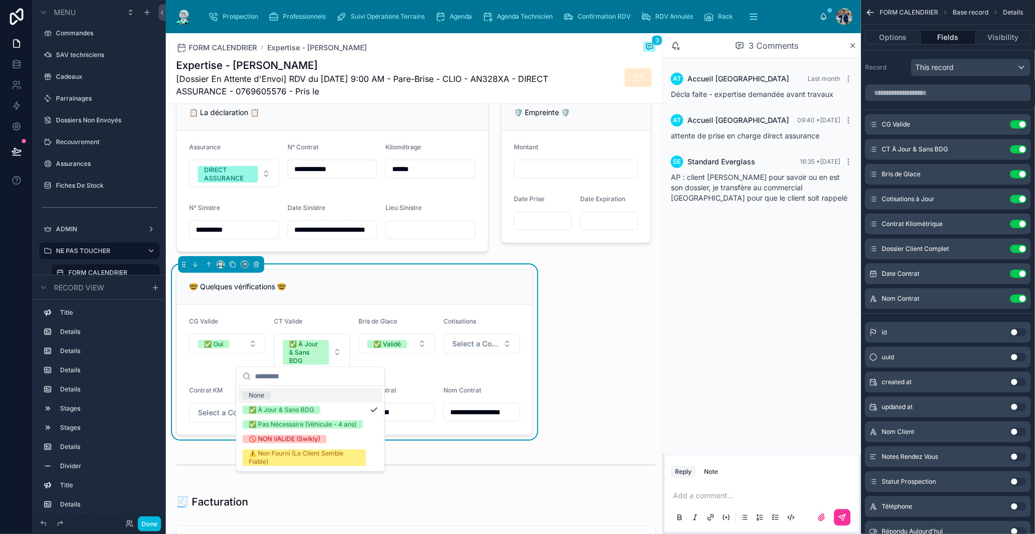
click at [470, 343] on span "Select a Cotisations à Jour" at bounding box center [475, 343] width 47 height 10
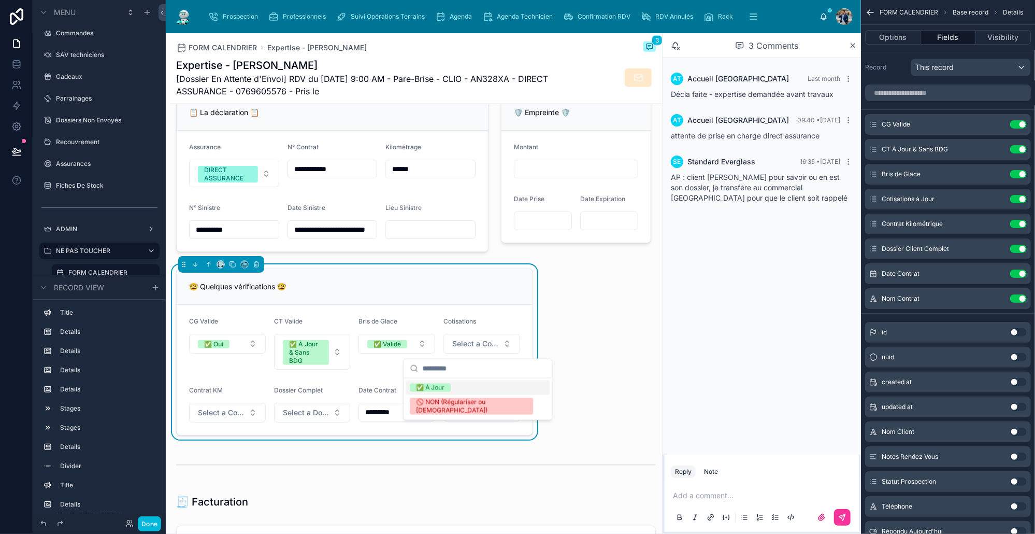
click at [229, 408] on span "Select a Contrat Kilométrique" at bounding box center [221, 412] width 47 height 10
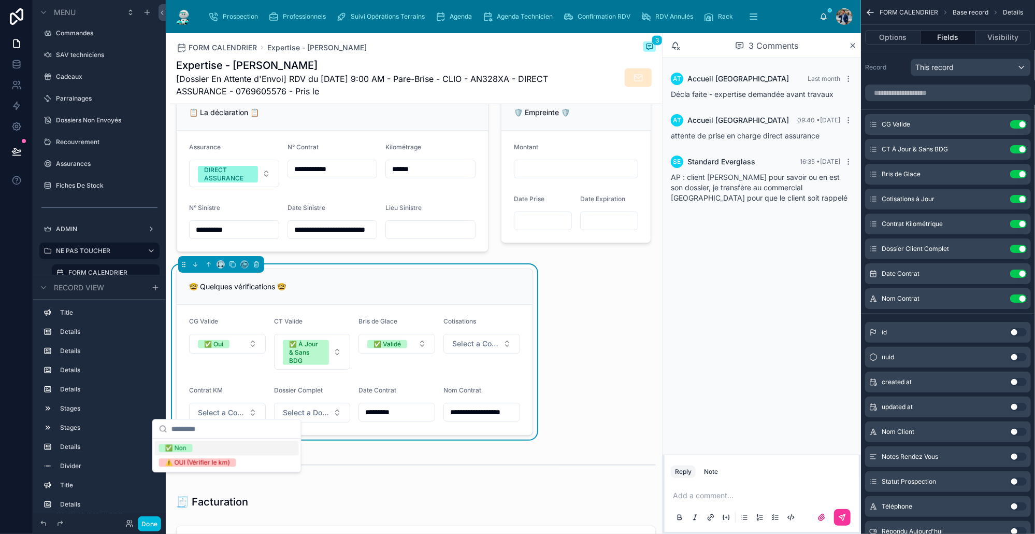
click at [323, 407] on span "Select a Dossier Client Complet" at bounding box center [306, 412] width 47 height 10
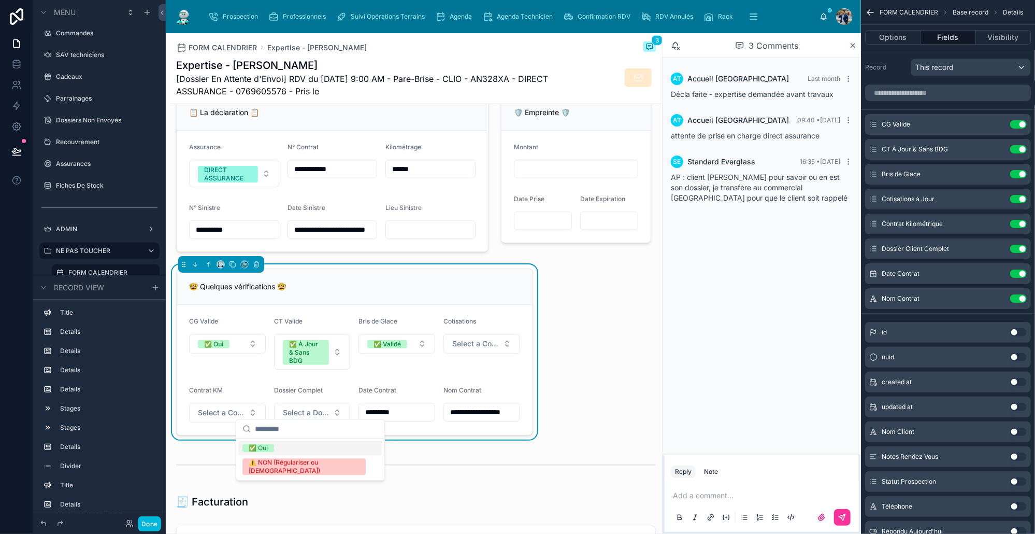
click at [320, 407] on span "Select a Dossier Client Complet" at bounding box center [306, 412] width 47 height 10
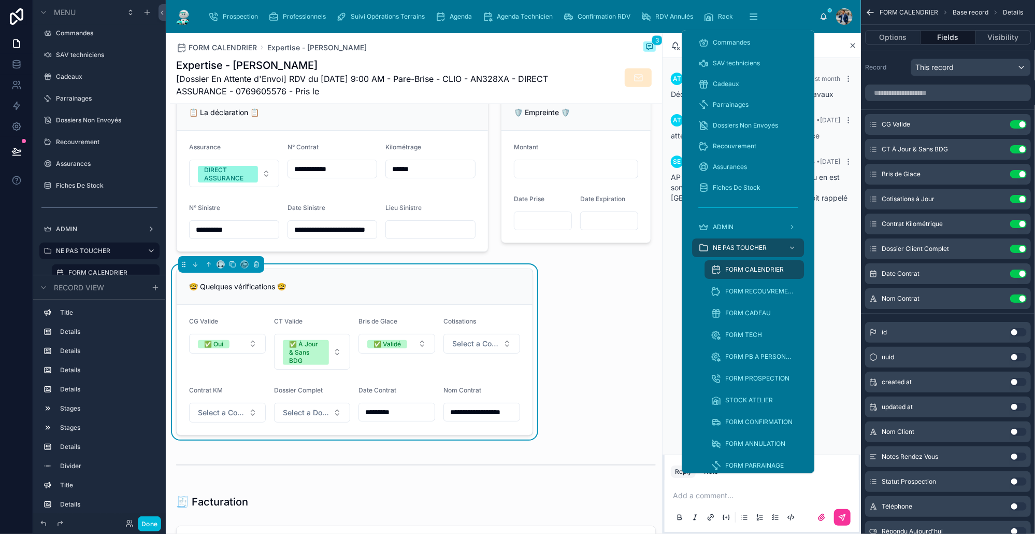
click at [750, 47] on div "Commandes" at bounding box center [747, 42] width 99 height 17
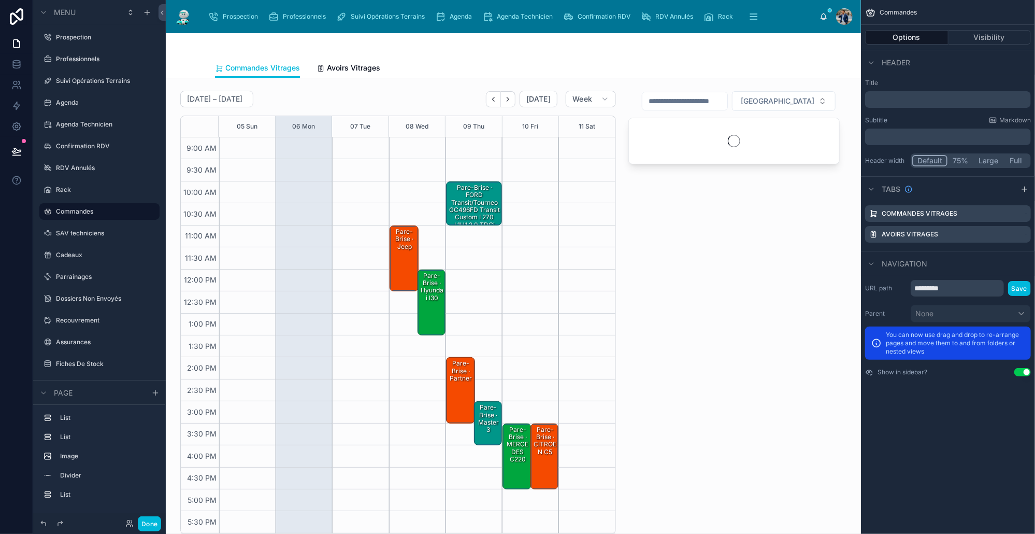
click at [459, 98] on div at bounding box center [398, 312] width 448 height 451
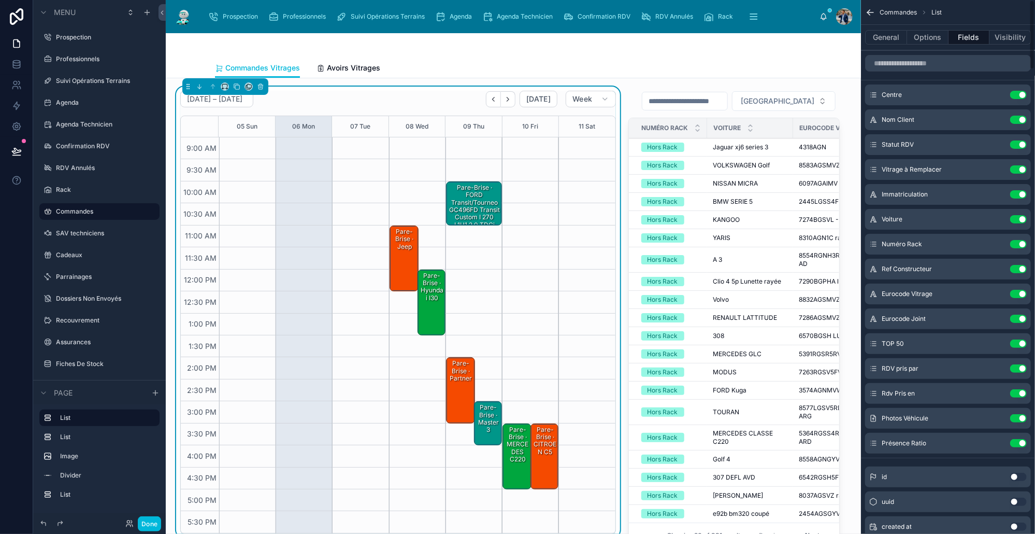
click at [885, 38] on button "General" at bounding box center [886, 37] width 42 height 15
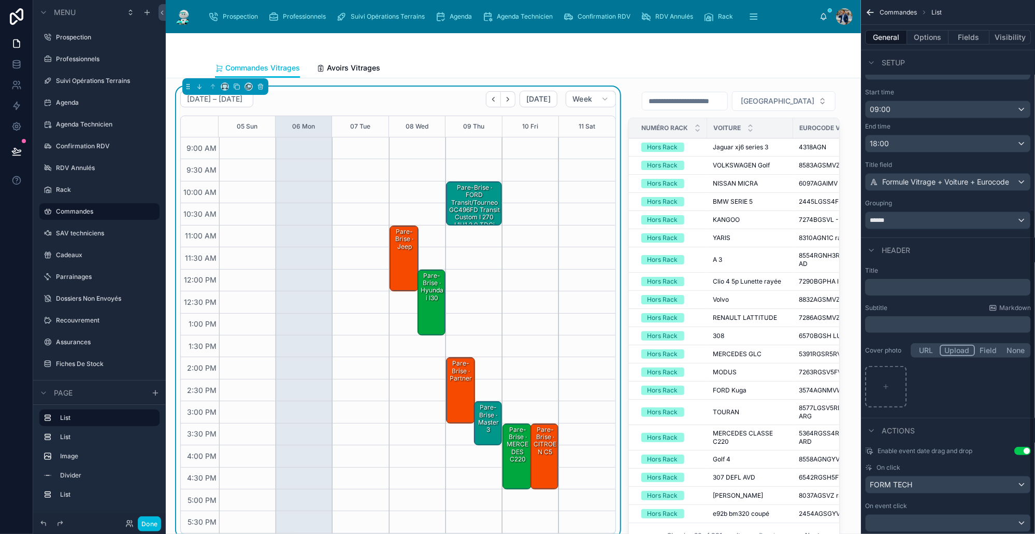
scroll to position [345, 0]
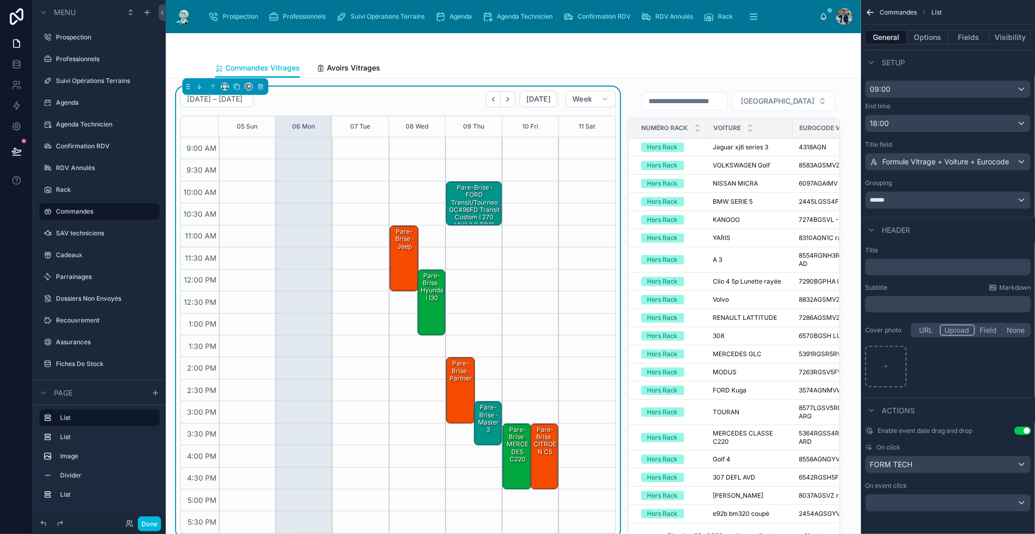
click at [933, 34] on button "Options" at bounding box center [927, 37] width 41 height 15
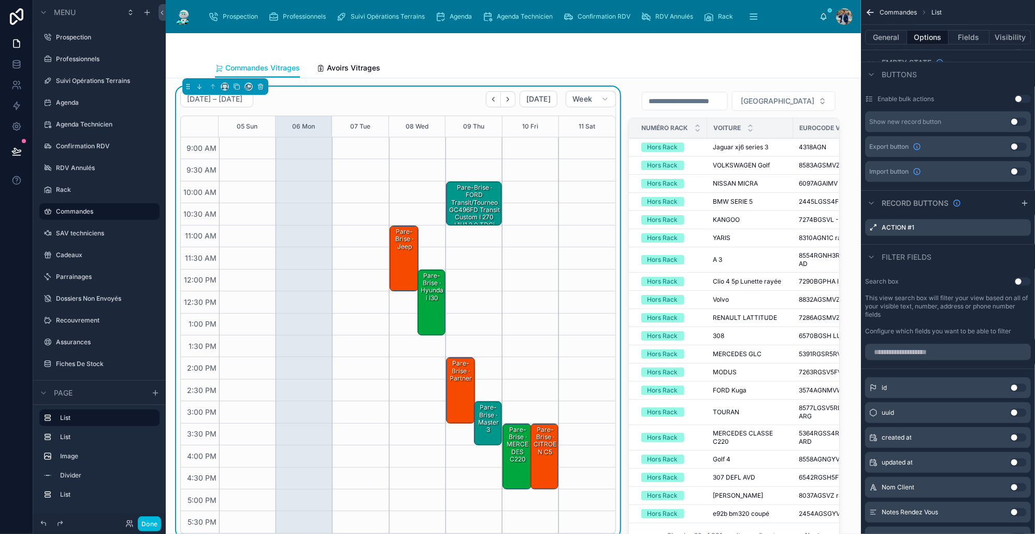
click at [349, 71] on span "Avoirs Vitrages" at bounding box center [353, 68] width 53 height 10
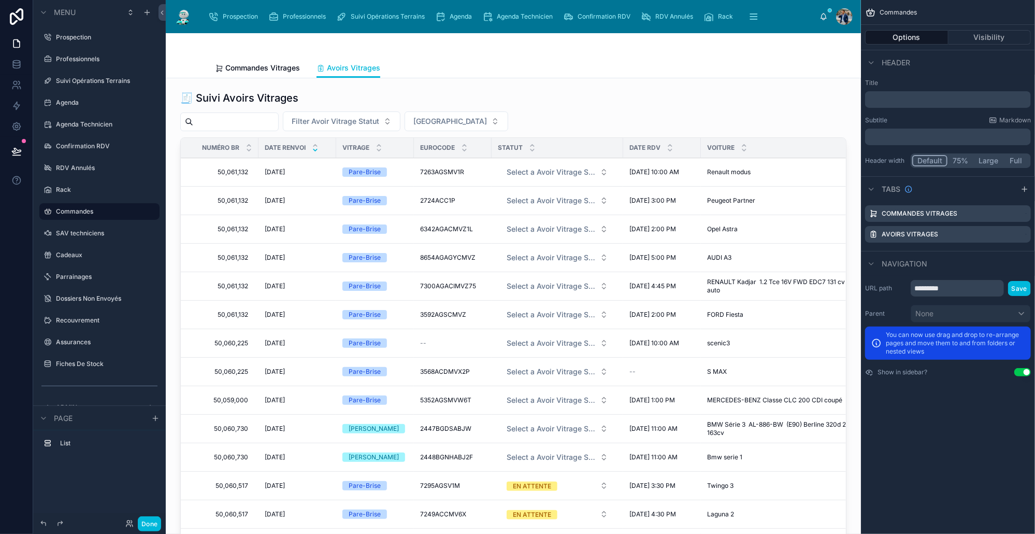
click at [282, 72] on span "Commandes Vitrages" at bounding box center [262, 68] width 75 height 10
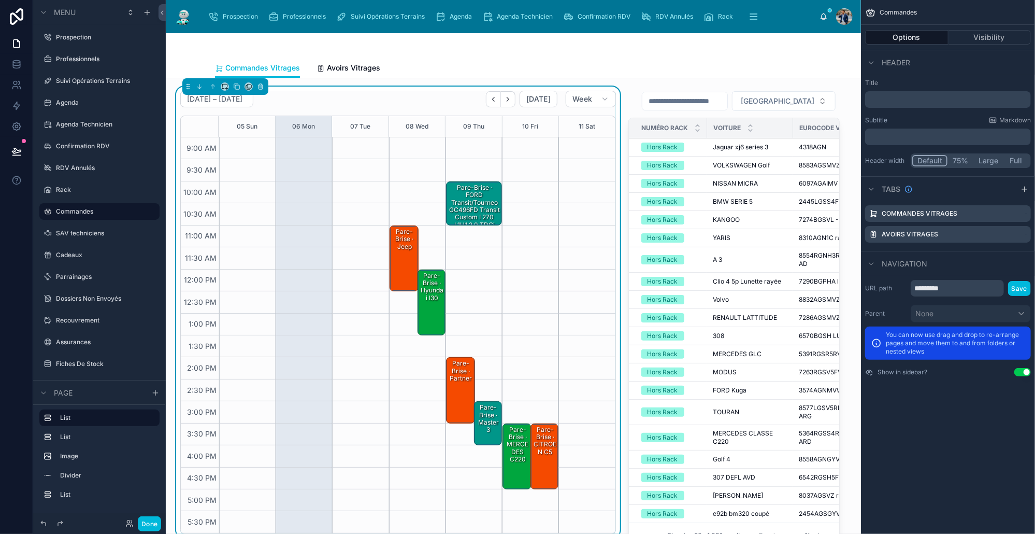
click at [329, 73] on link "Avoirs Vitrages" at bounding box center [348, 69] width 64 height 21
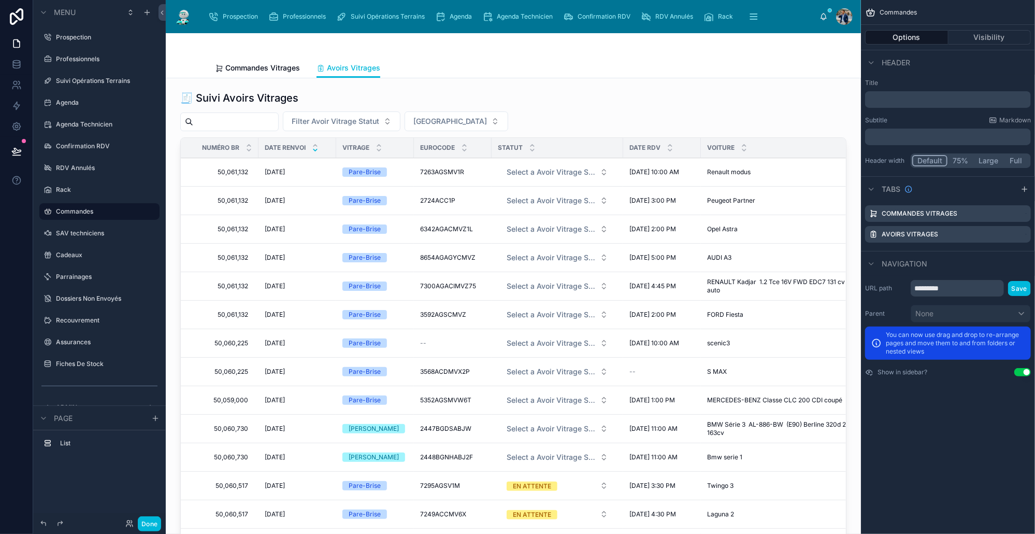
click at [587, 111] on div at bounding box center [513, 338] width 679 height 503
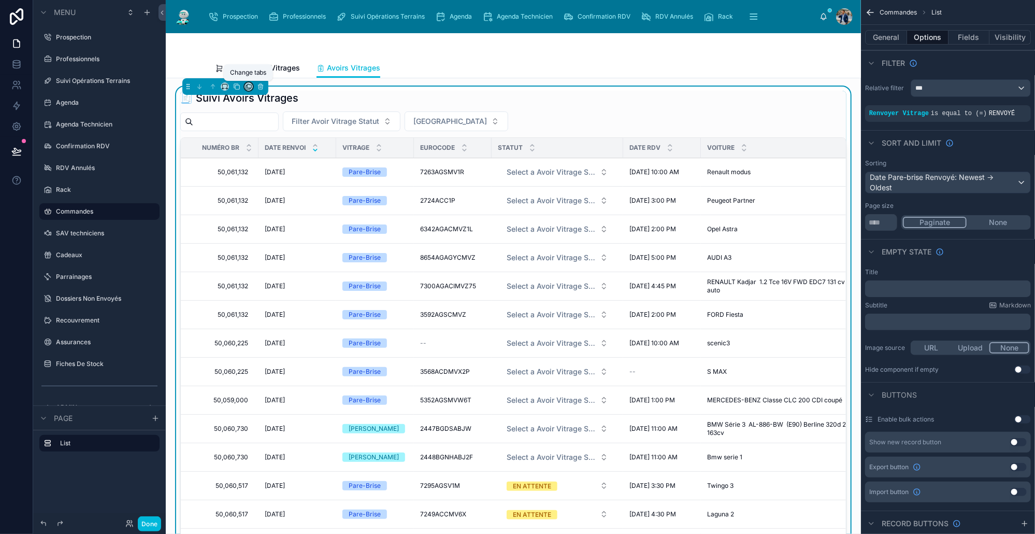
click at [249, 86] on icon at bounding box center [248, 86] width 7 height 7
click at [276, 111] on span "Commandes Vitrages" at bounding box center [296, 111] width 73 height 12
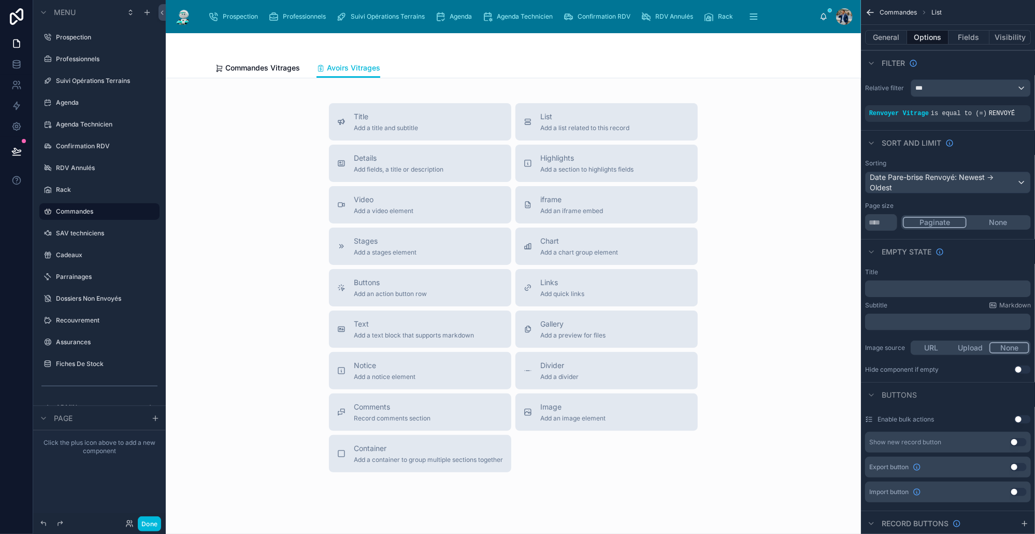
click at [277, 67] on span "Commandes Vitrages" at bounding box center [262, 68] width 75 height 10
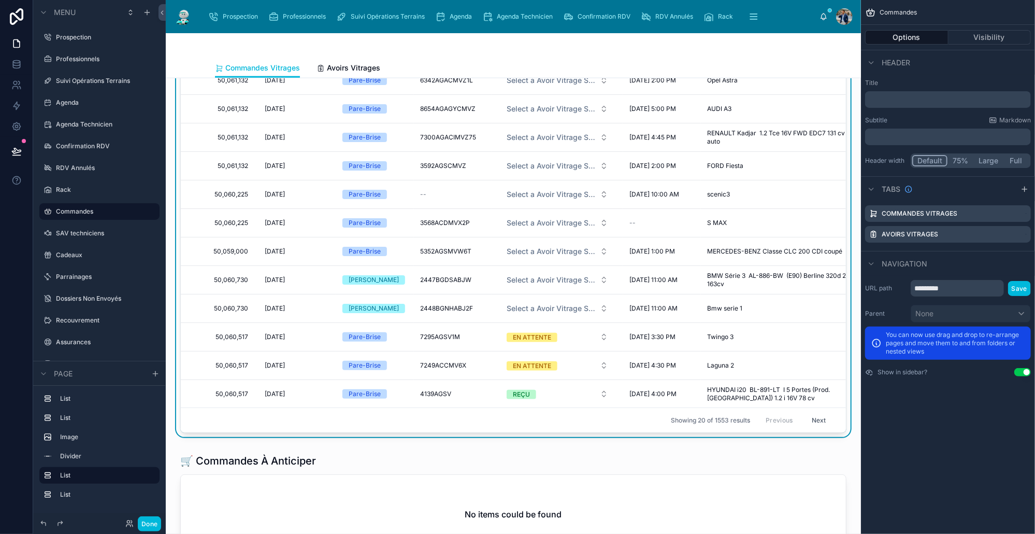
scroll to position [17, 0]
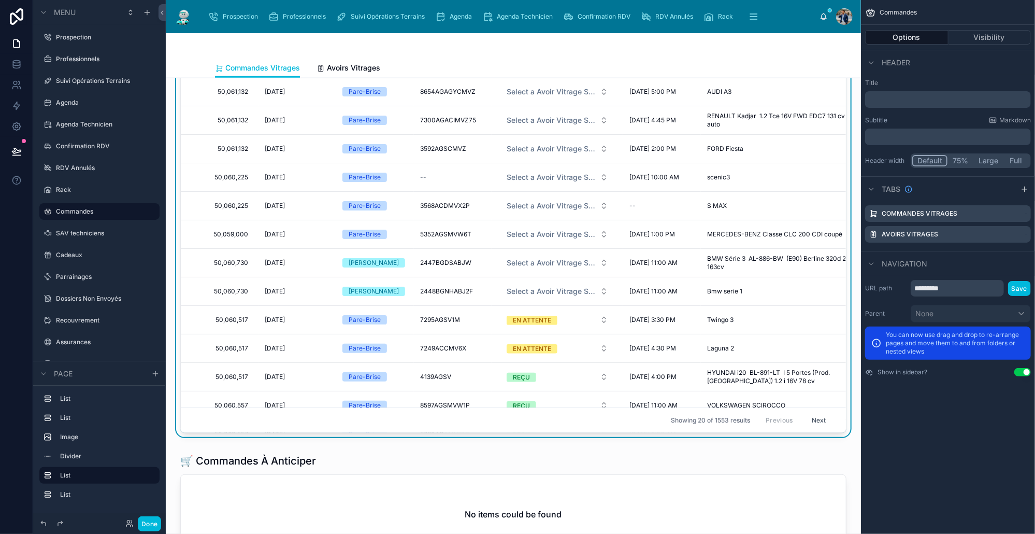
click at [309, 462] on div at bounding box center [513, 505] width 679 height 113
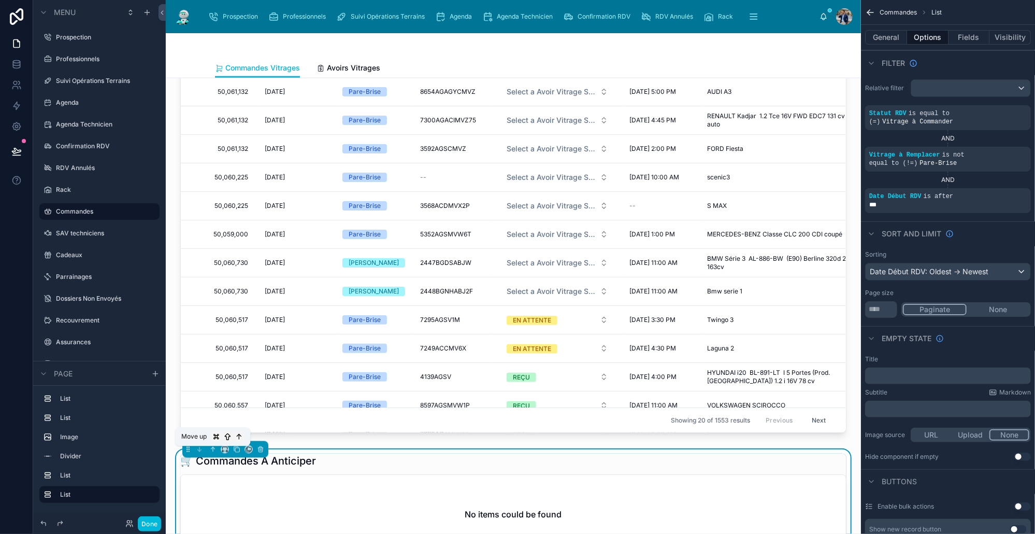
click at [215, 452] on icon at bounding box center [212, 448] width 7 height 7
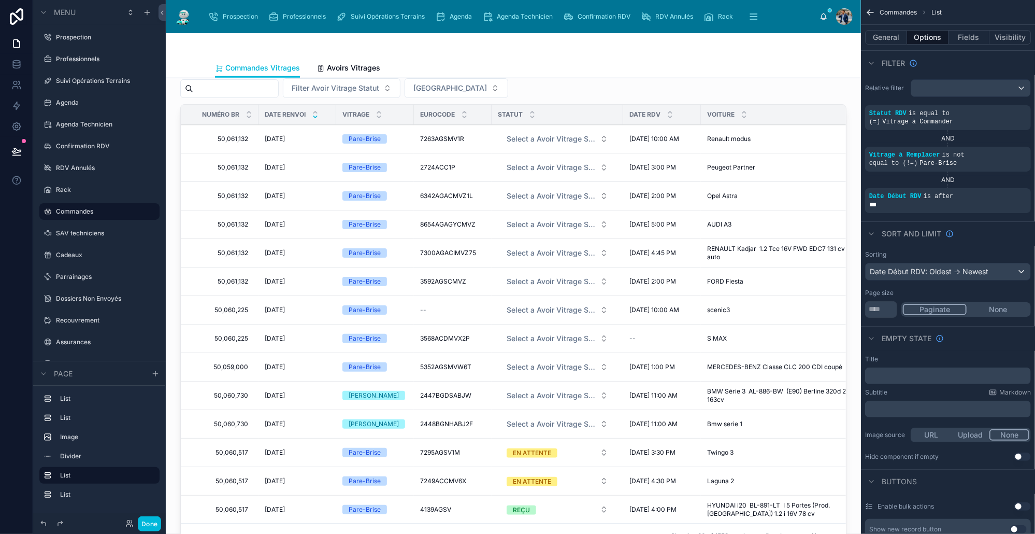
scroll to position [391, 0]
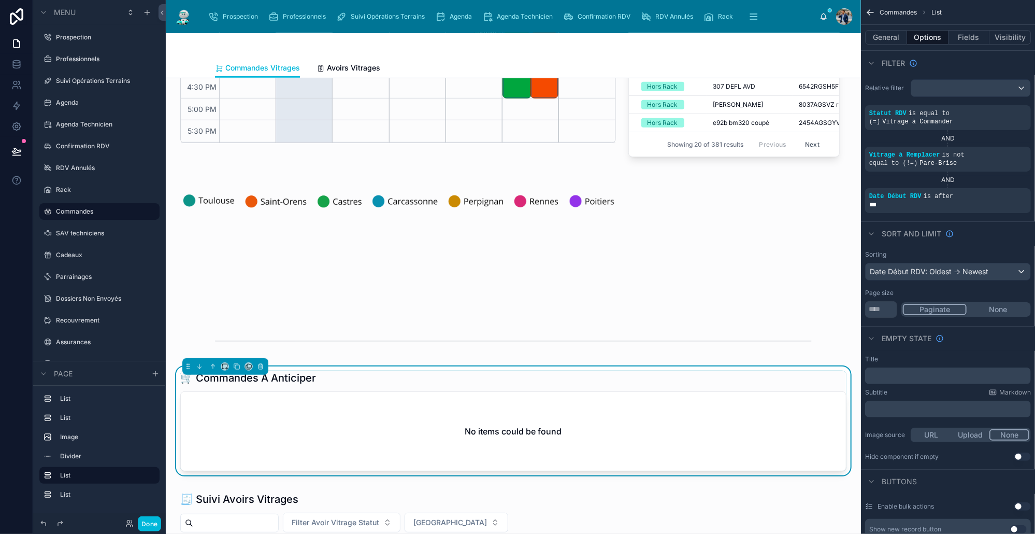
click at [391, 346] on div at bounding box center [513, 341] width 679 height 34
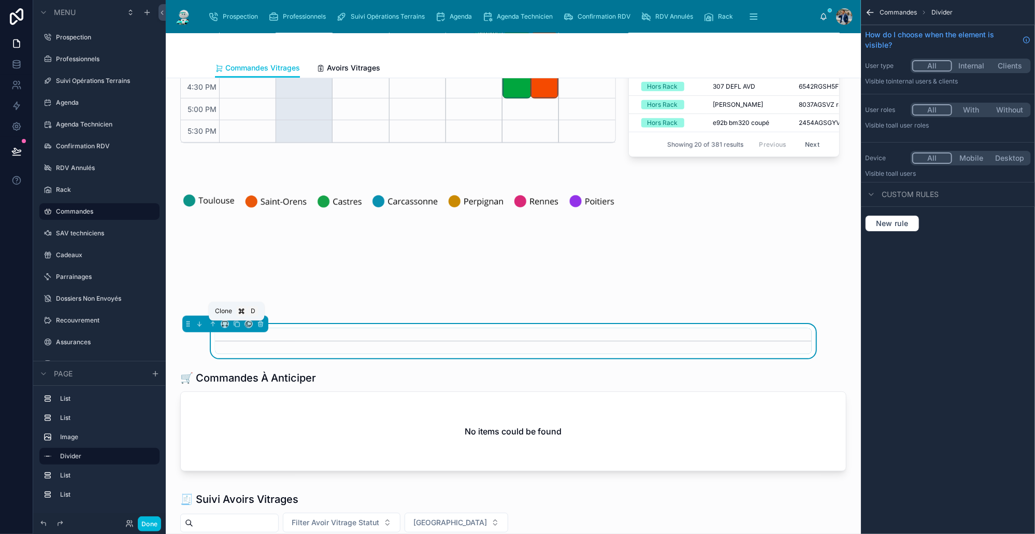
click at [236, 327] on icon at bounding box center [236, 323] width 7 height 7
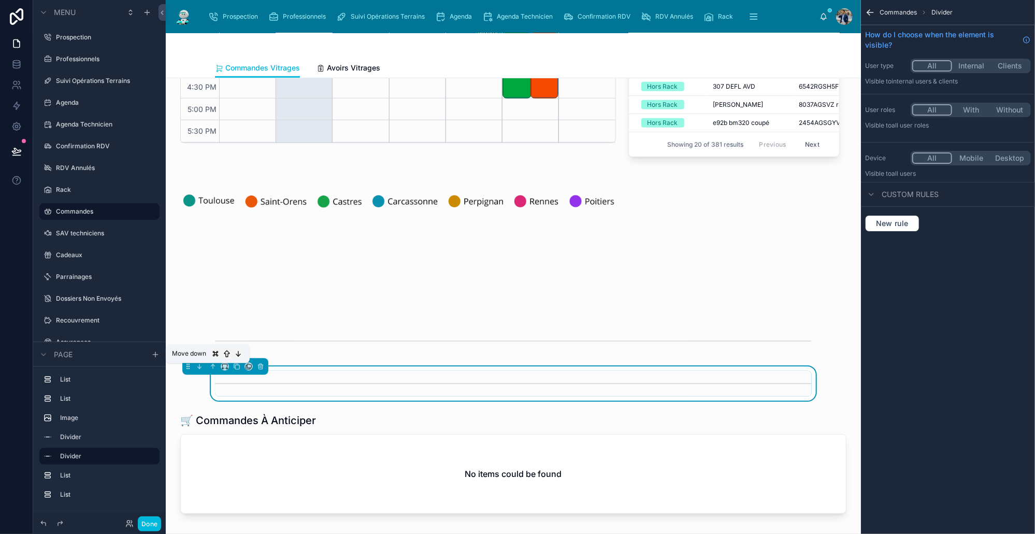
click at [198, 369] on icon at bounding box center [199, 366] width 7 height 7
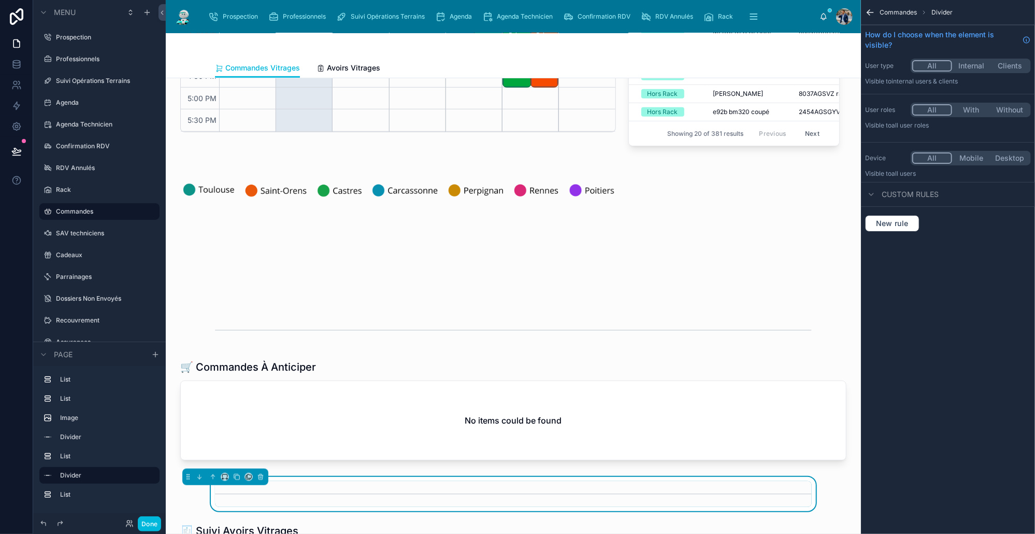
scroll to position [396, 0]
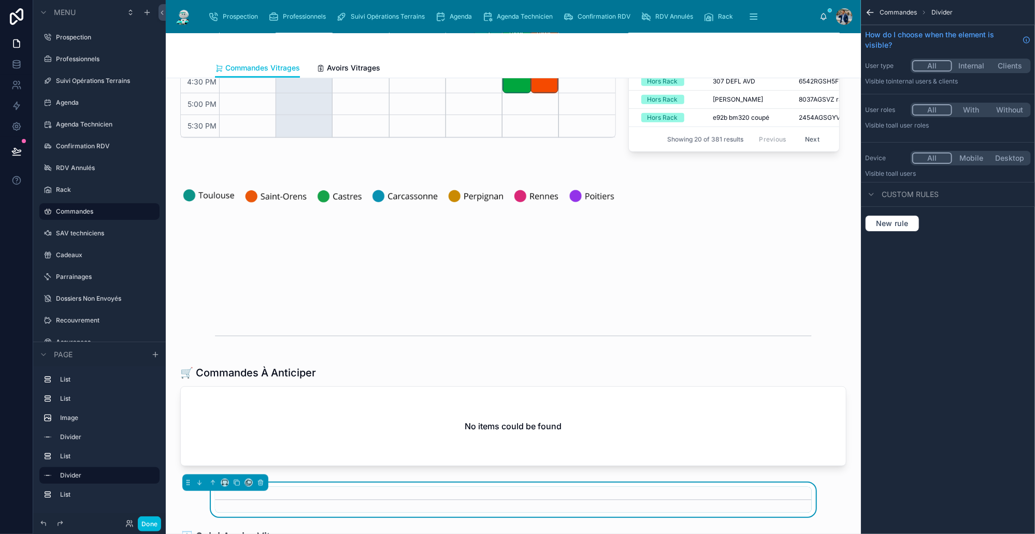
click at [470, 271] on div at bounding box center [398, 239] width 448 height 142
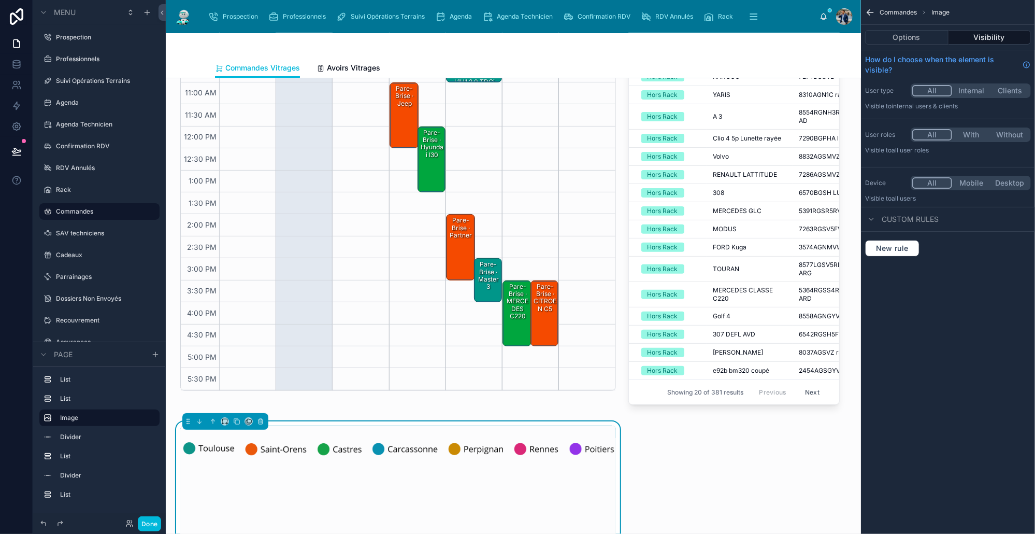
scroll to position [0, 0]
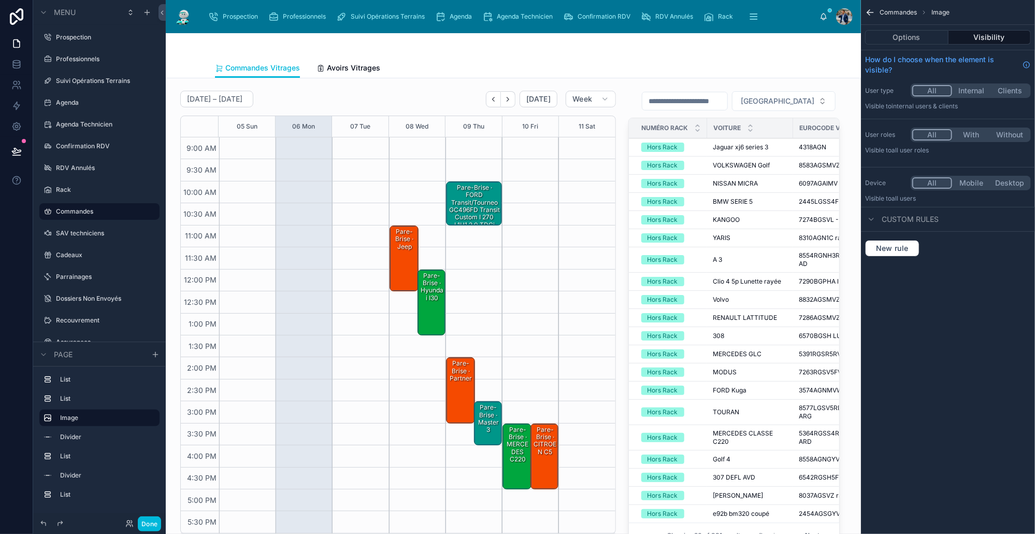
click at [918, 37] on button "Options" at bounding box center [906, 37] width 83 height 15
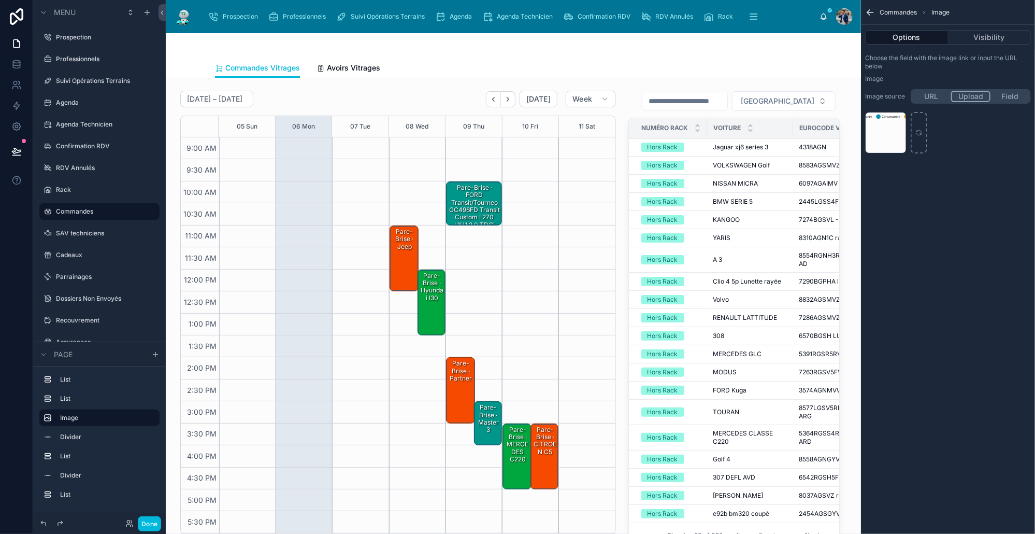
click at [874, 12] on icon "scrollable content" at bounding box center [870, 12] width 10 height 10
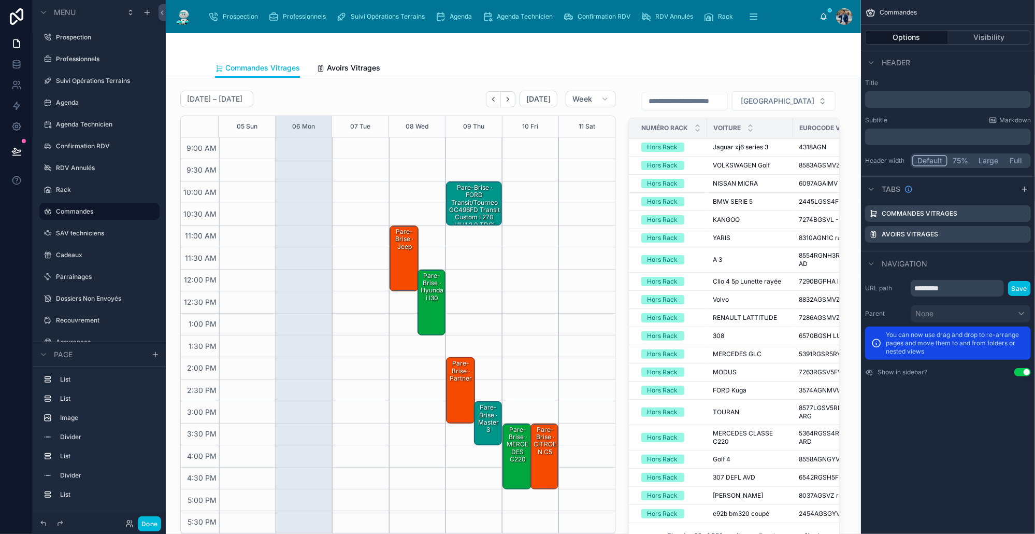
click at [337, 64] on span "Avoirs Vitrages" at bounding box center [353, 68] width 53 height 10
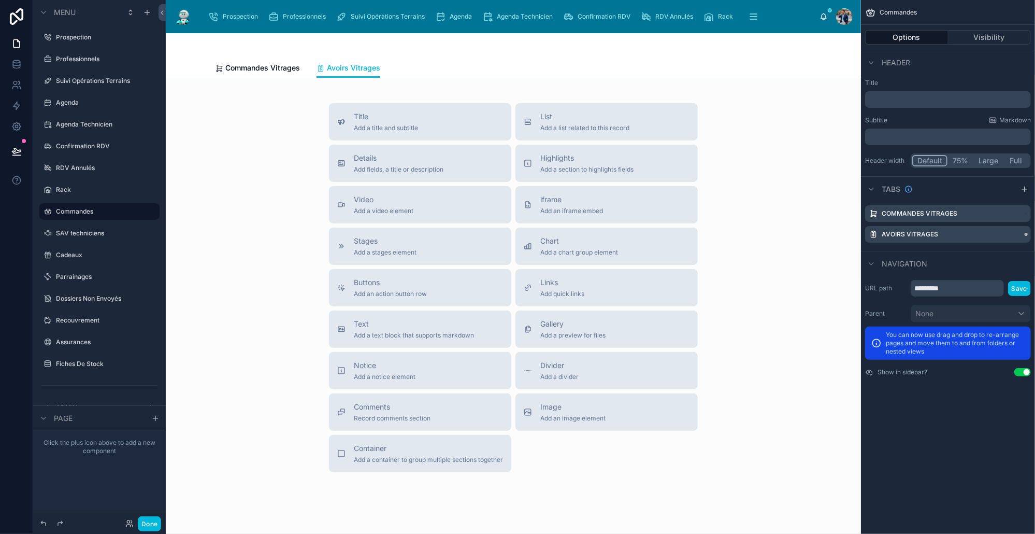
click at [0, 0] on icon "scrollable content" at bounding box center [0, 0] width 0 height 0
click at [974, 265] on div "Remove tab" at bounding box center [966, 274] width 100 height 19
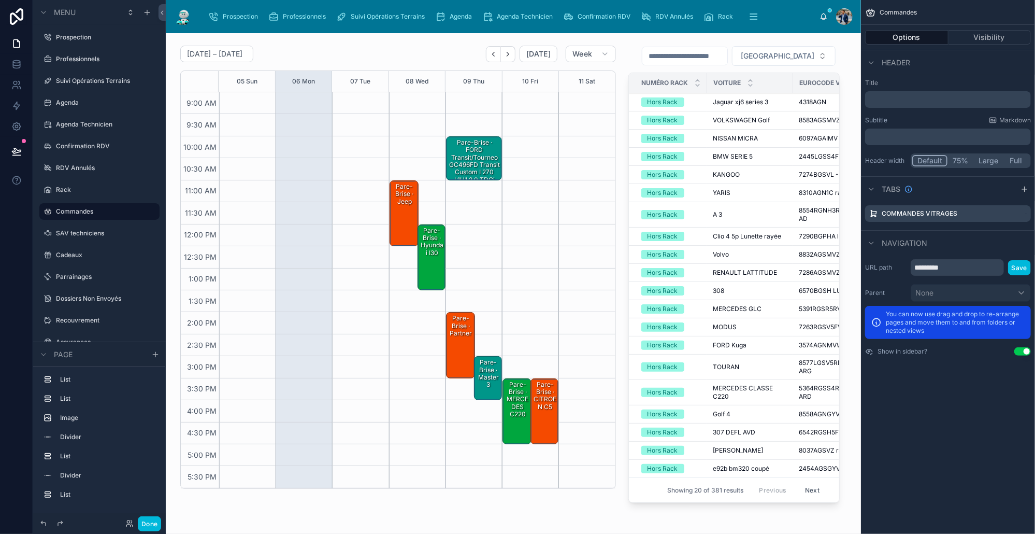
click at [148, 522] on button "Done" at bounding box center [149, 523] width 23 height 15
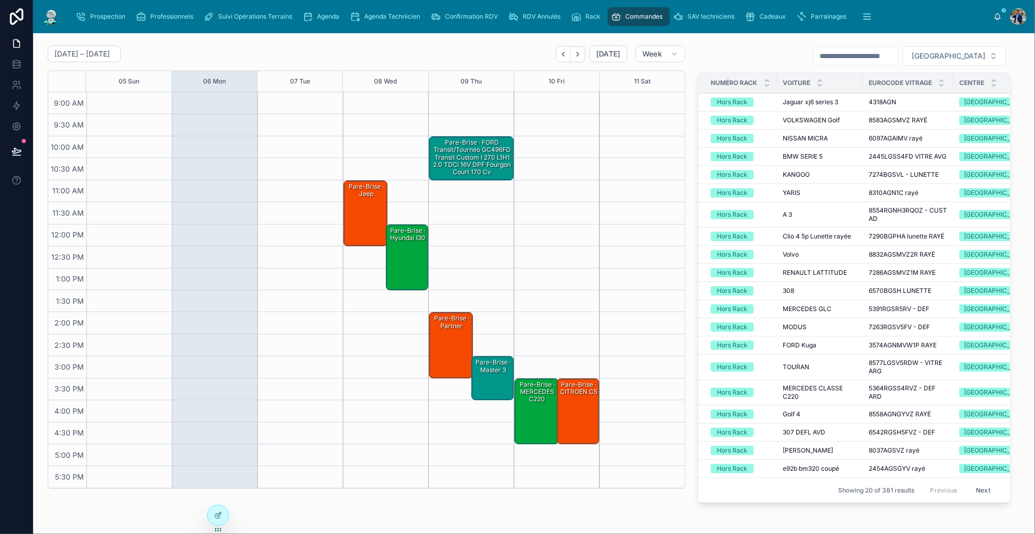
click at [219, 511] on icon at bounding box center [218, 515] width 8 height 8
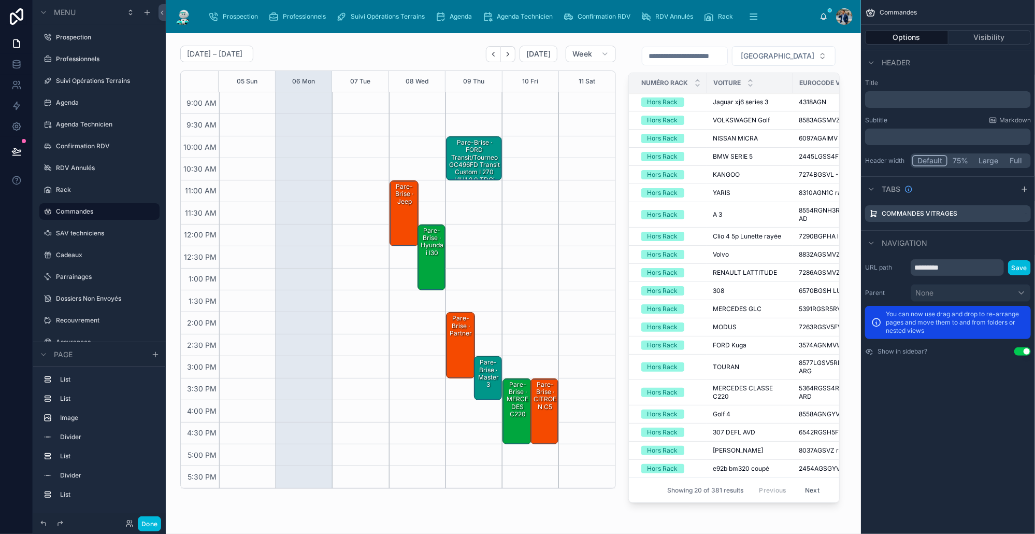
click at [464, 59] on div at bounding box center [398, 275] width 448 height 469
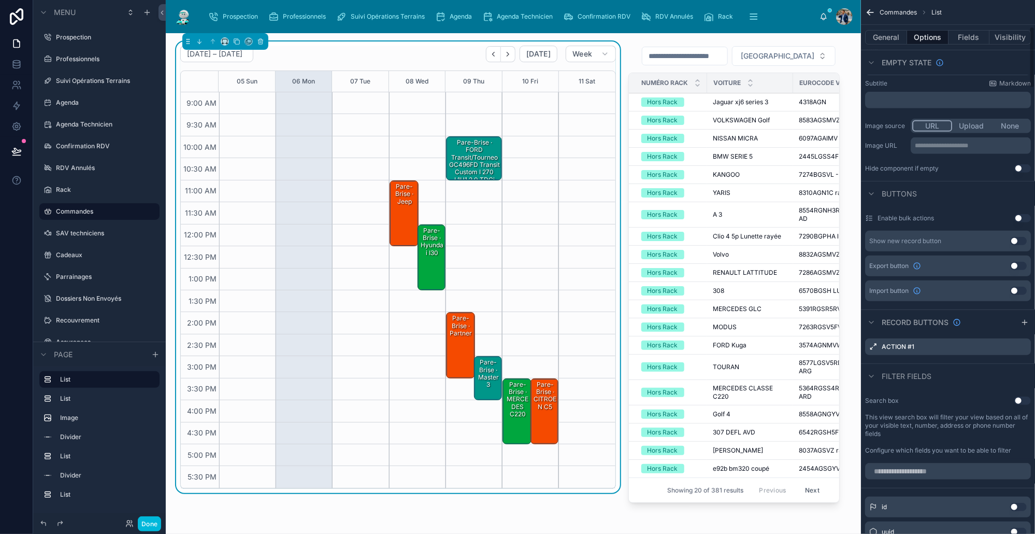
scroll to position [231, 0]
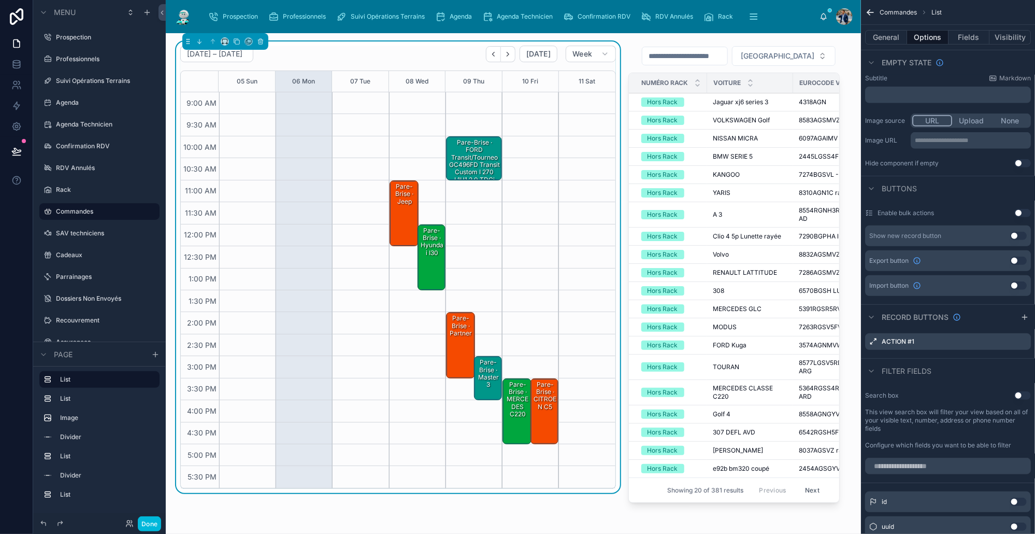
click at [1027, 316] on icon "scrollable content" at bounding box center [1024, 317] width 8 height 8
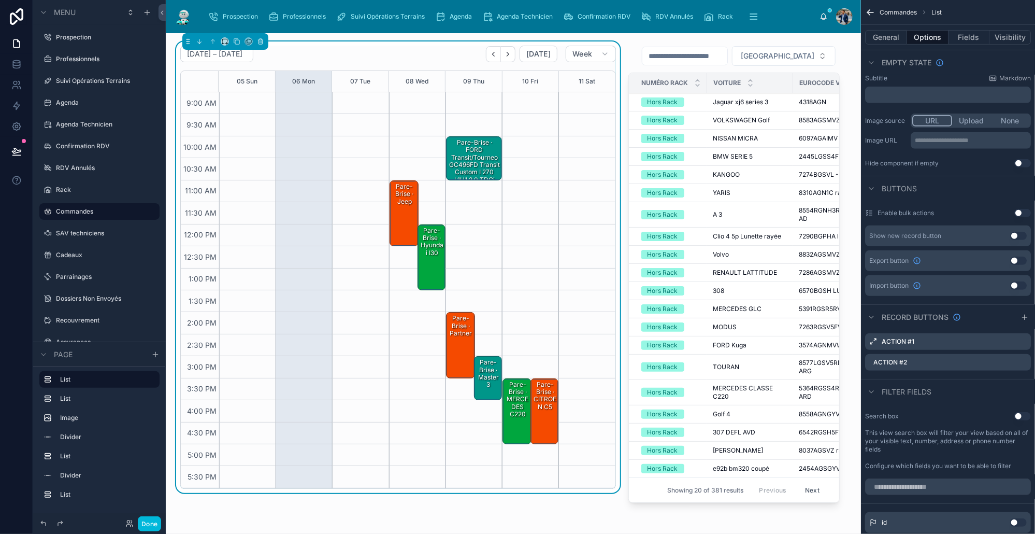
click at [0, 0] on icon "scrollable content" at bounding box center [0, 0] width 0 height 0
click at [1005, 347] on icon at bounding box center [1005, 345] width 0 height 2
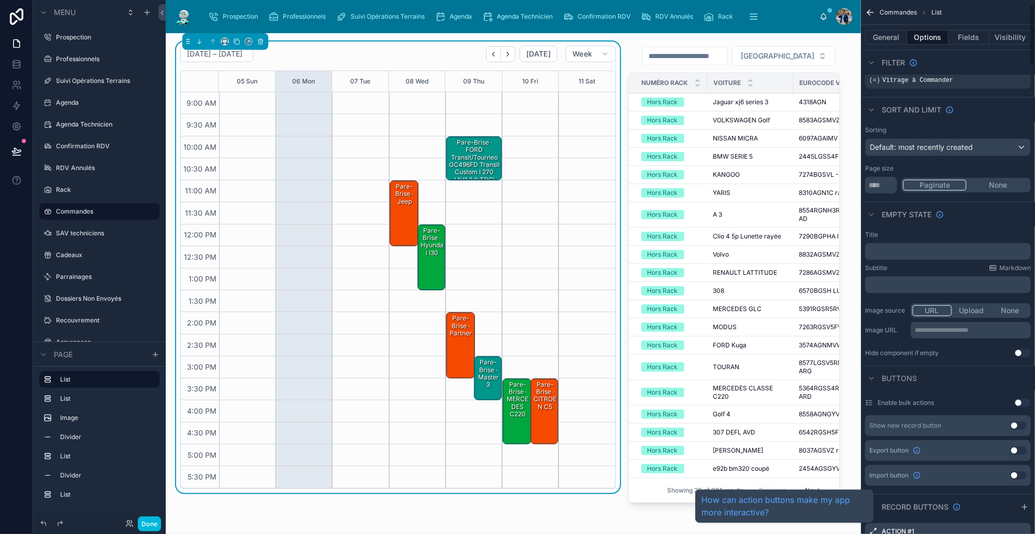
scroll to position [0, 0]
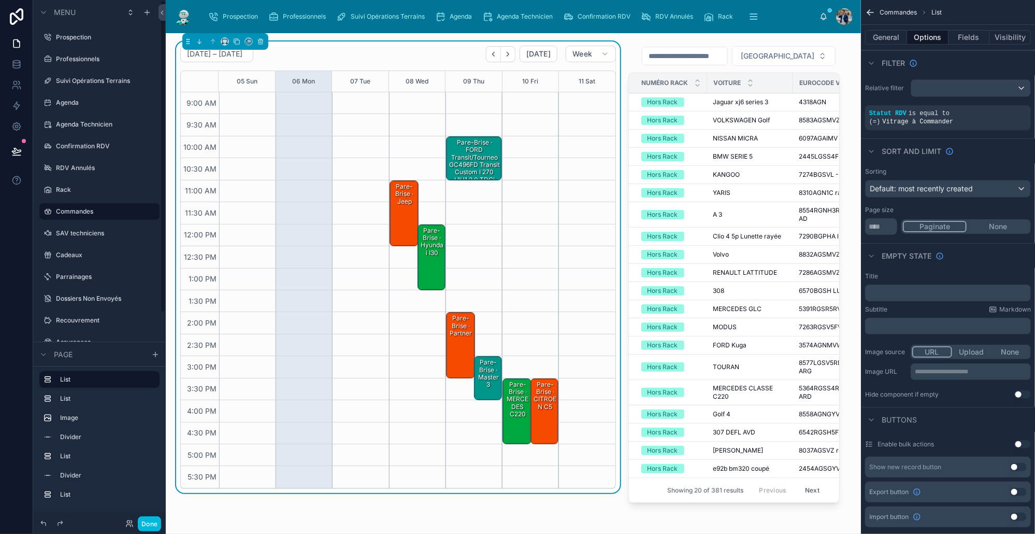
click at [154, 518] on button "Done" at bounding box center [149, 523] width 23 height 15
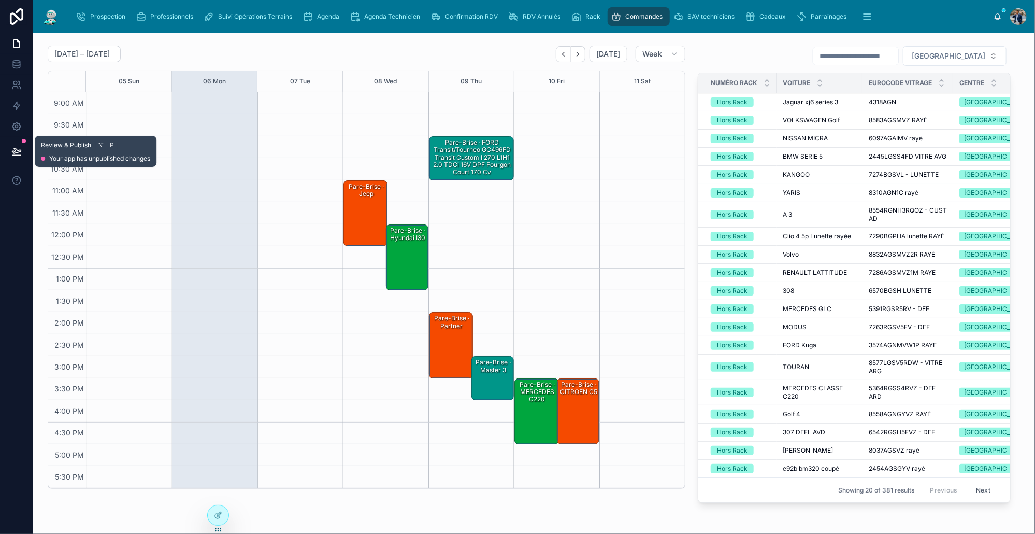
click at [20, 143] on button at bounding box center [16, 151] width 23 height 29
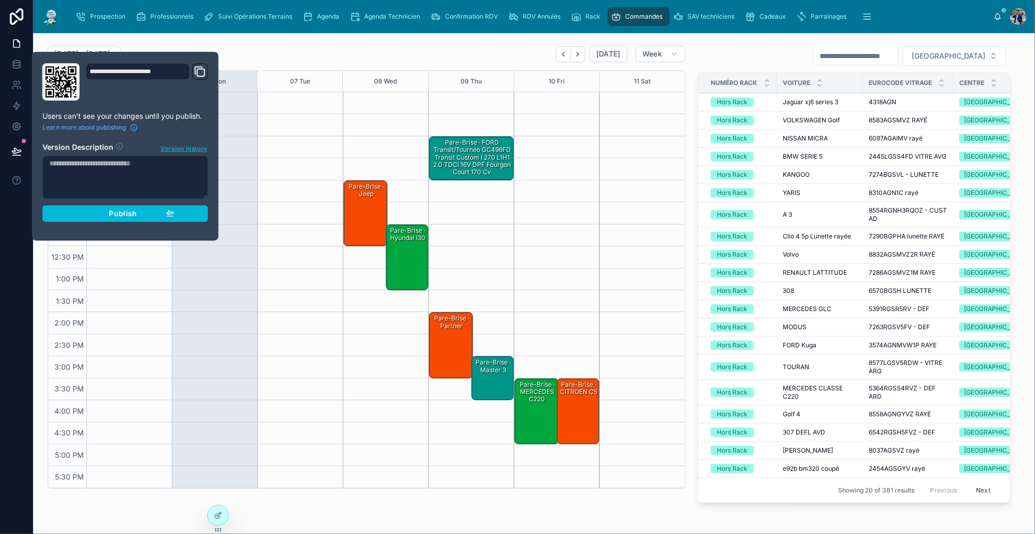
click at [130, 205] on button "Publish" at bounding box center [125, 213] width 166 height 17
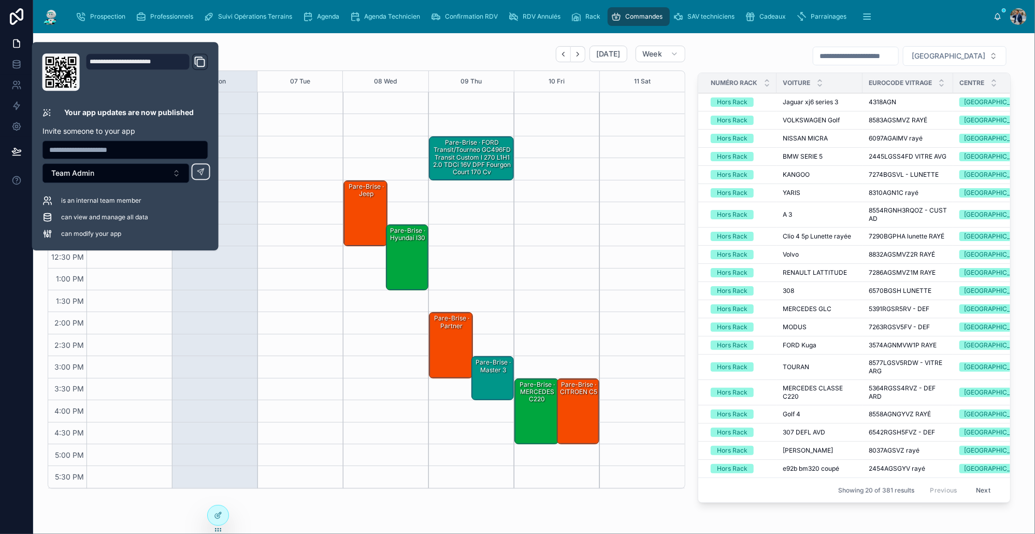
click at [702, 52] on div "[GEOGRAPHIC_DATA]" at bounding box center [854, 56] width 313 height 21
